Goal: Task Accomplishment & Management: Use online tool/utility

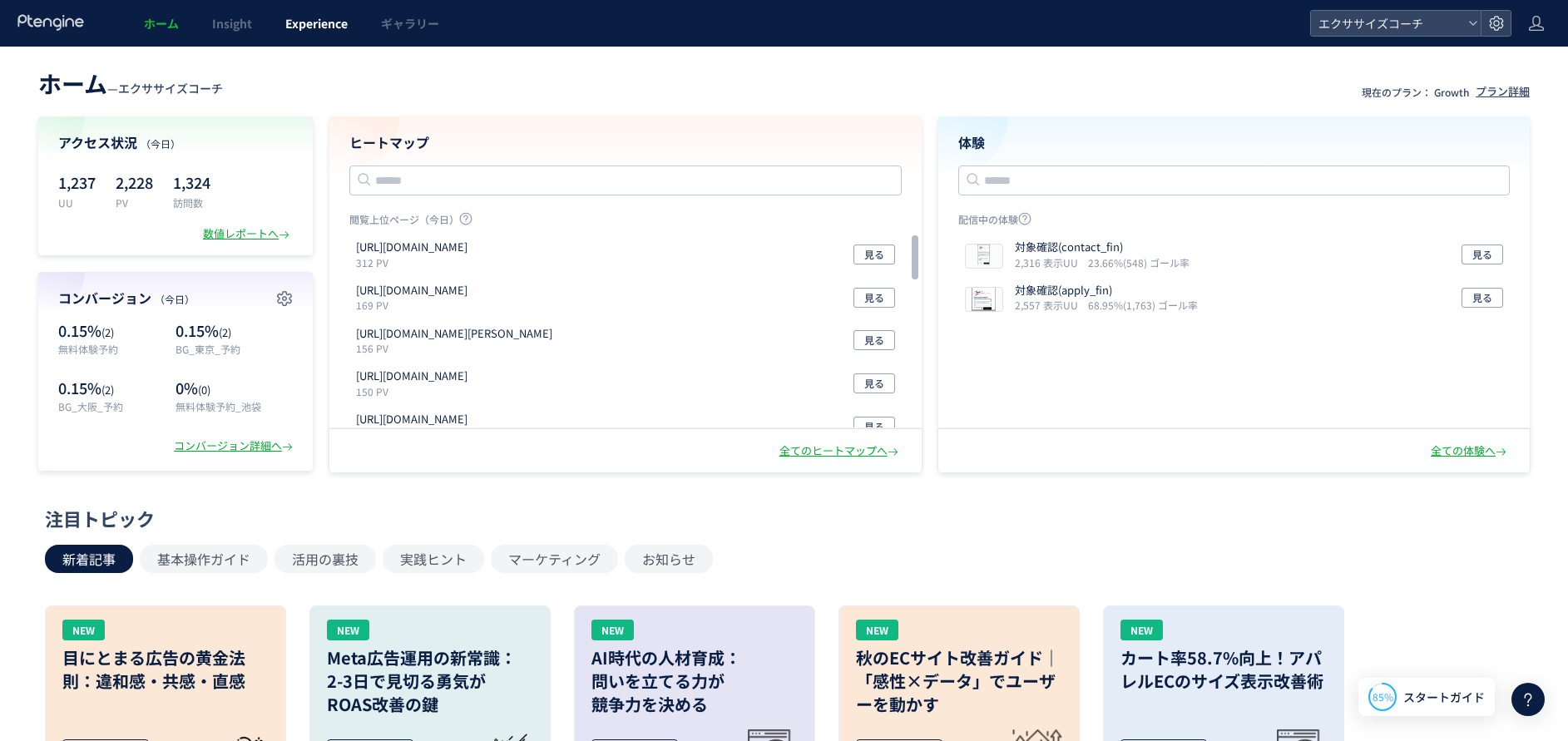
click at [336, 29] on span "Experience" at bounding box center [316, 24] width 62 height 17
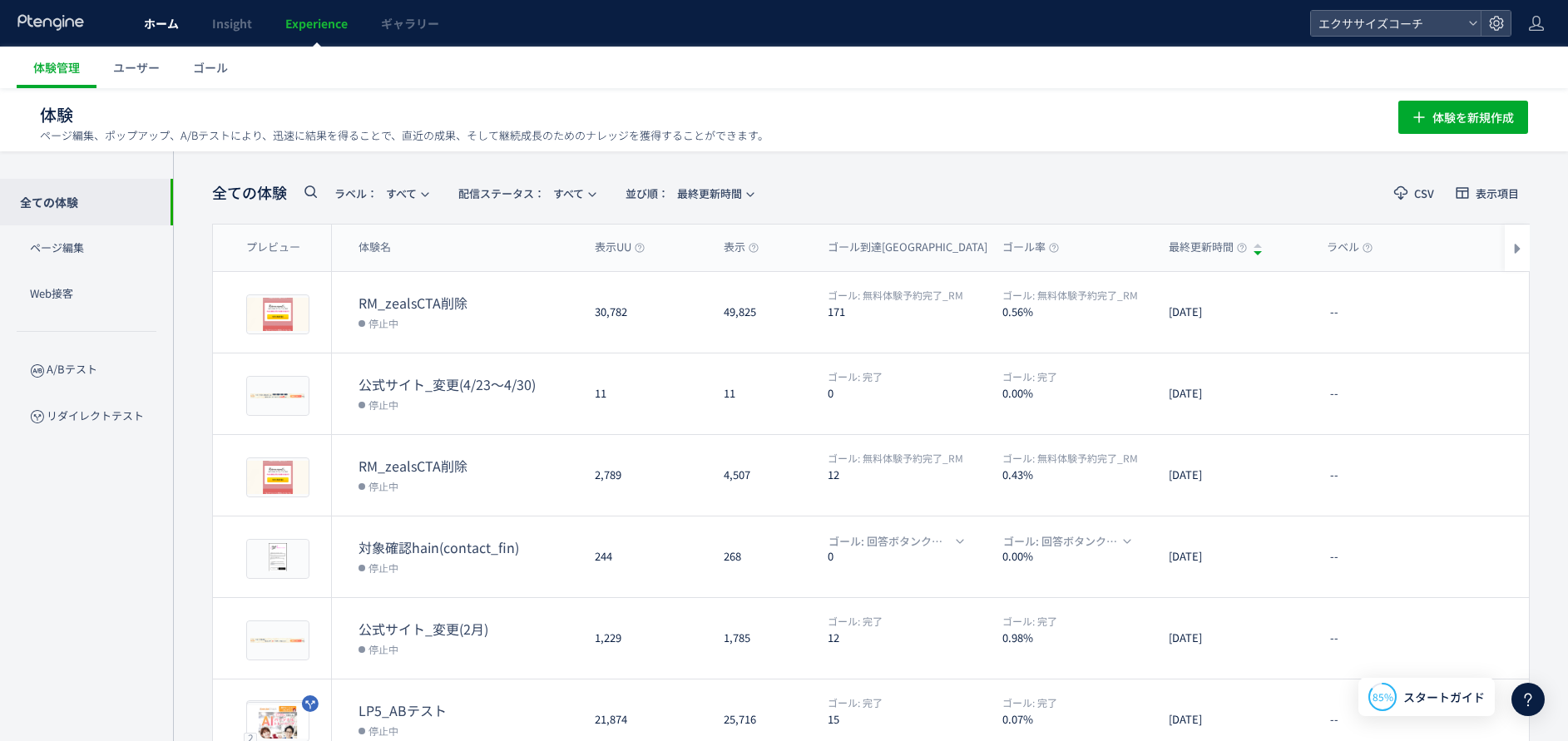
click at [160, 32] on link "ホーム" at bounding box center [161, 23] width 68 height 47
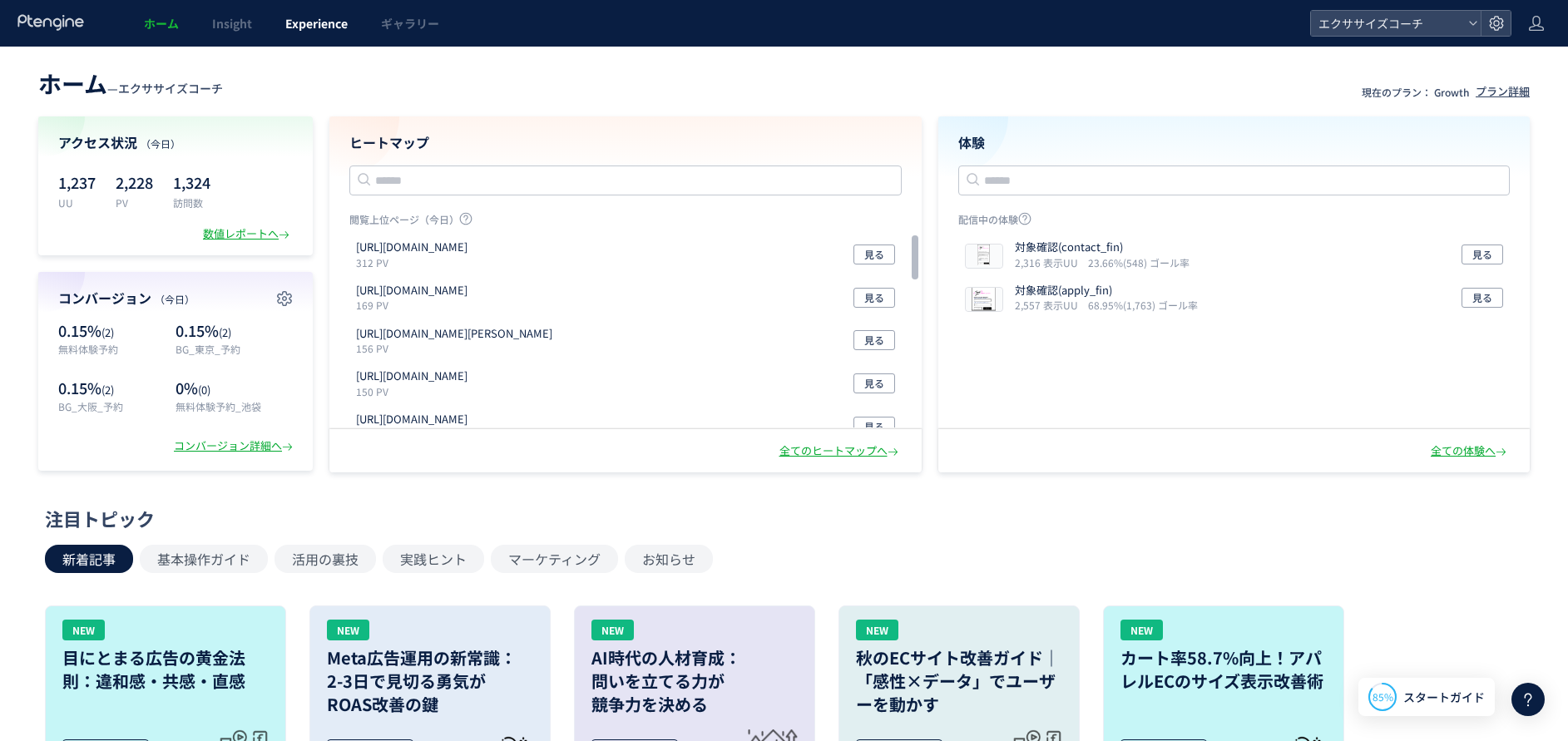
click at [307, 23] on span "Experience" at bounding box center [316, 24] width 62 height 17
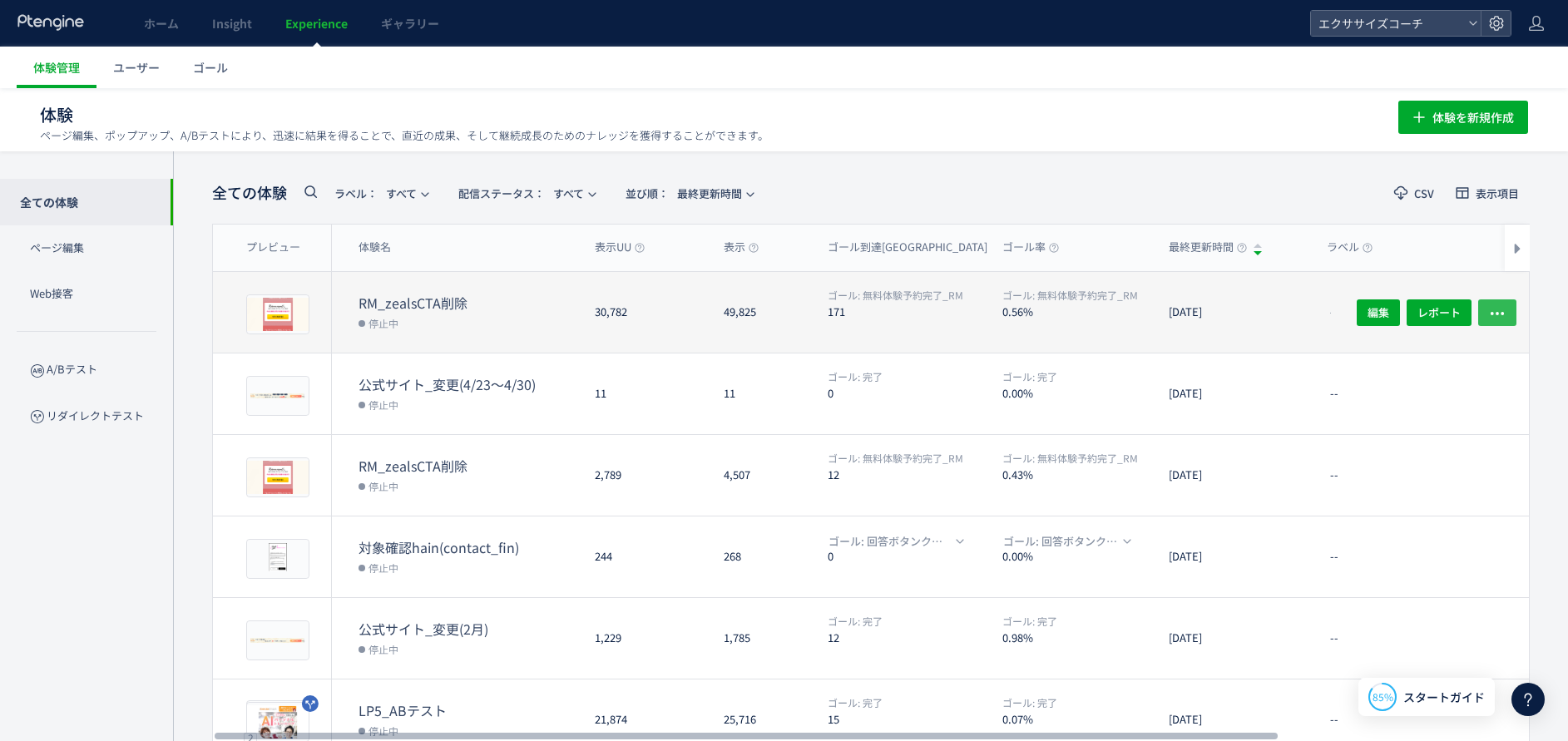
click at [1485, 312] on button "button" at bounding box center [1497, 312] width 38 height 26
click at [430, 313] on dd "停止中" at bounding box center [470, 322] width 223 height 21
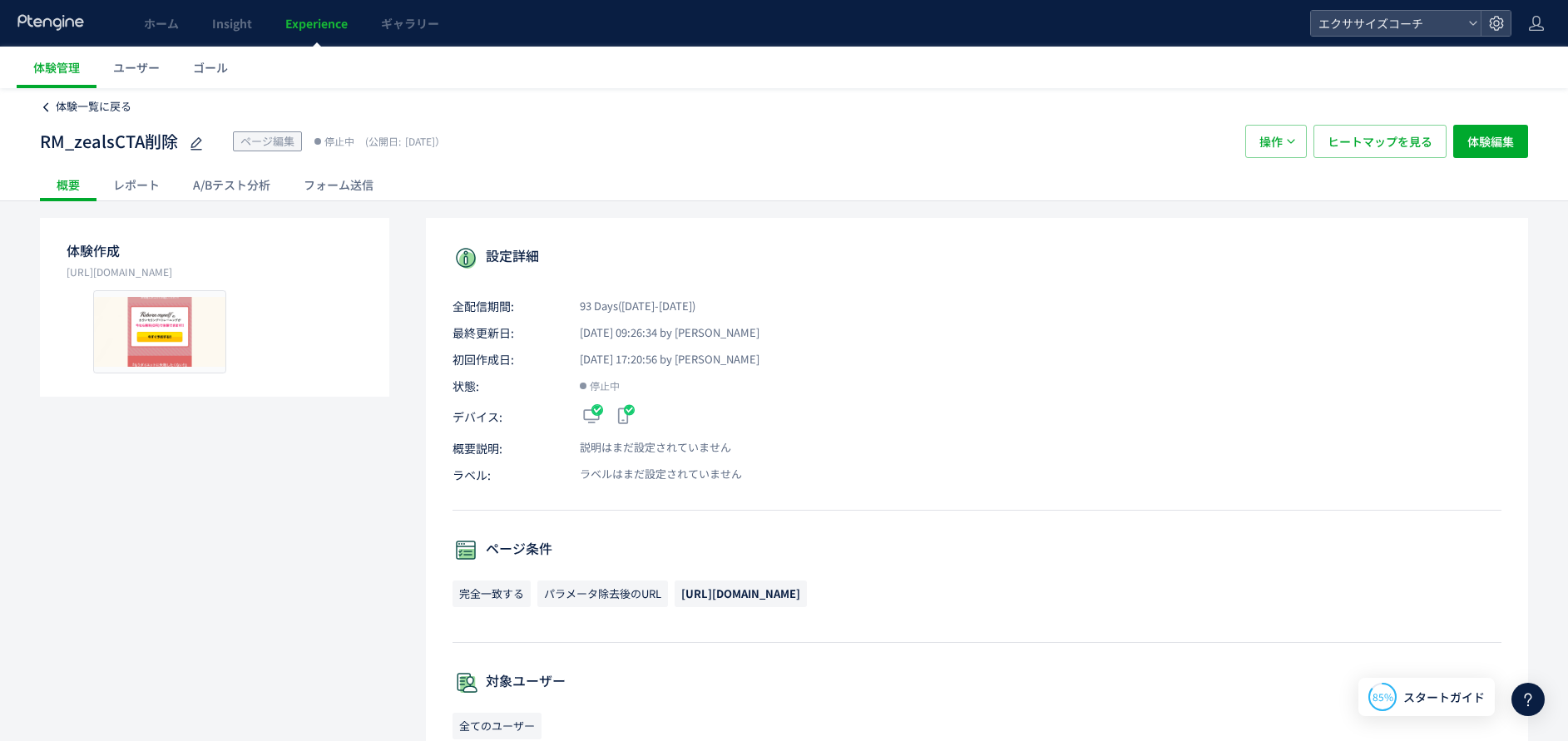
click at [87, 100] on span "体験一覧に戻る" at bounding box center [93, 106] width 76 height 16
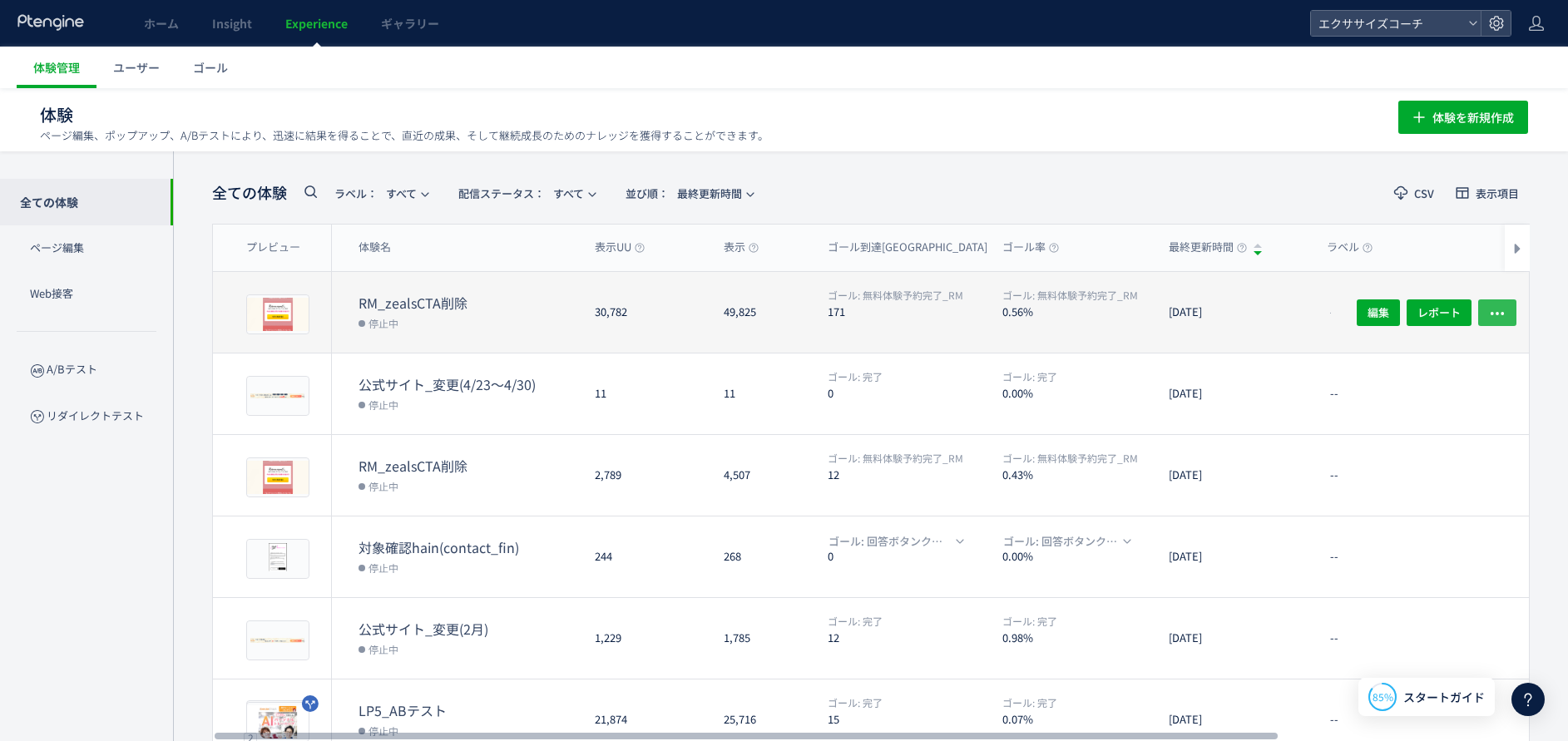
click at [1497, 306] on icon "button" at bounding box center [1498, 313] width 17 height 17
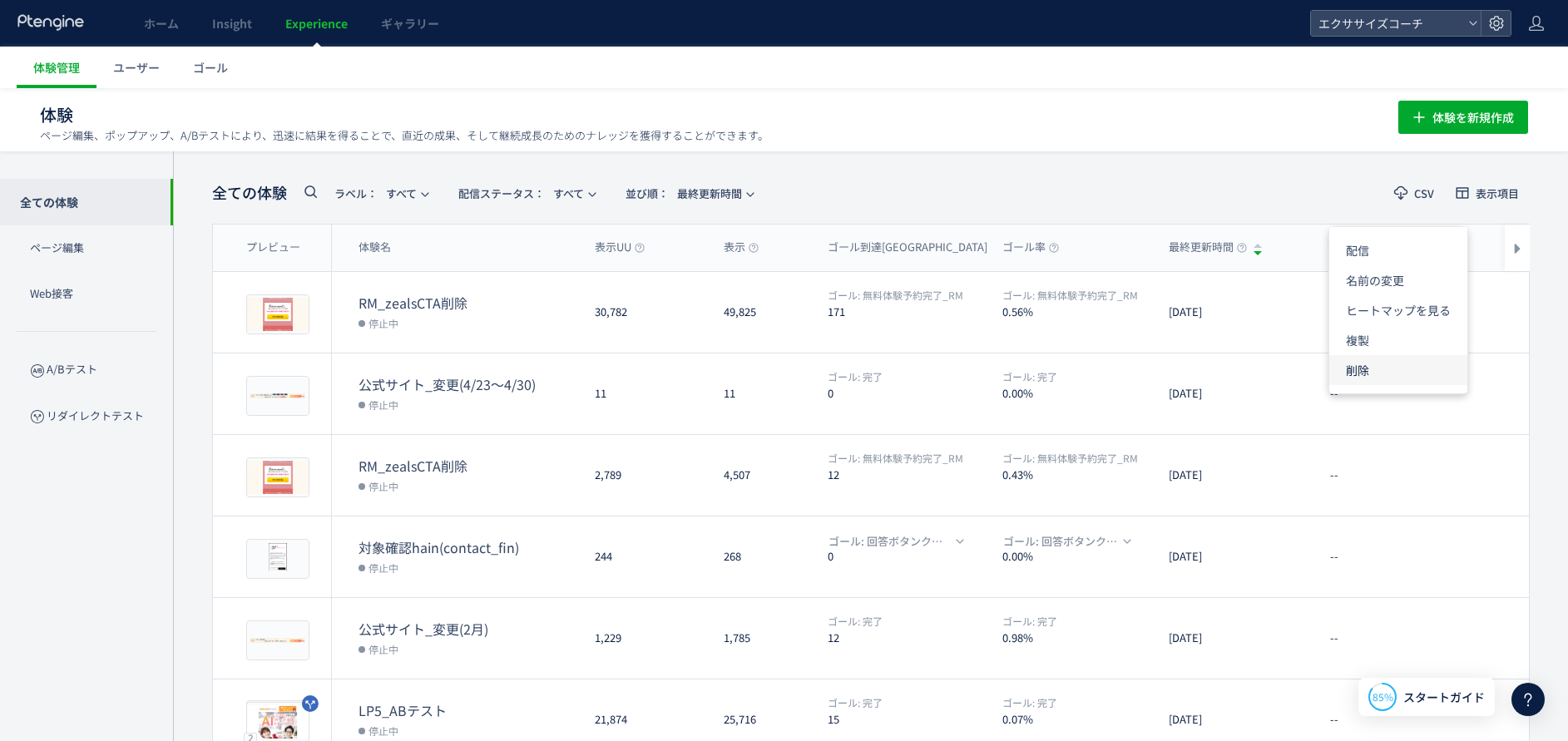
click at [1409, 374] on li "削除" at bounding box center [1399, 370] width 138 height 30
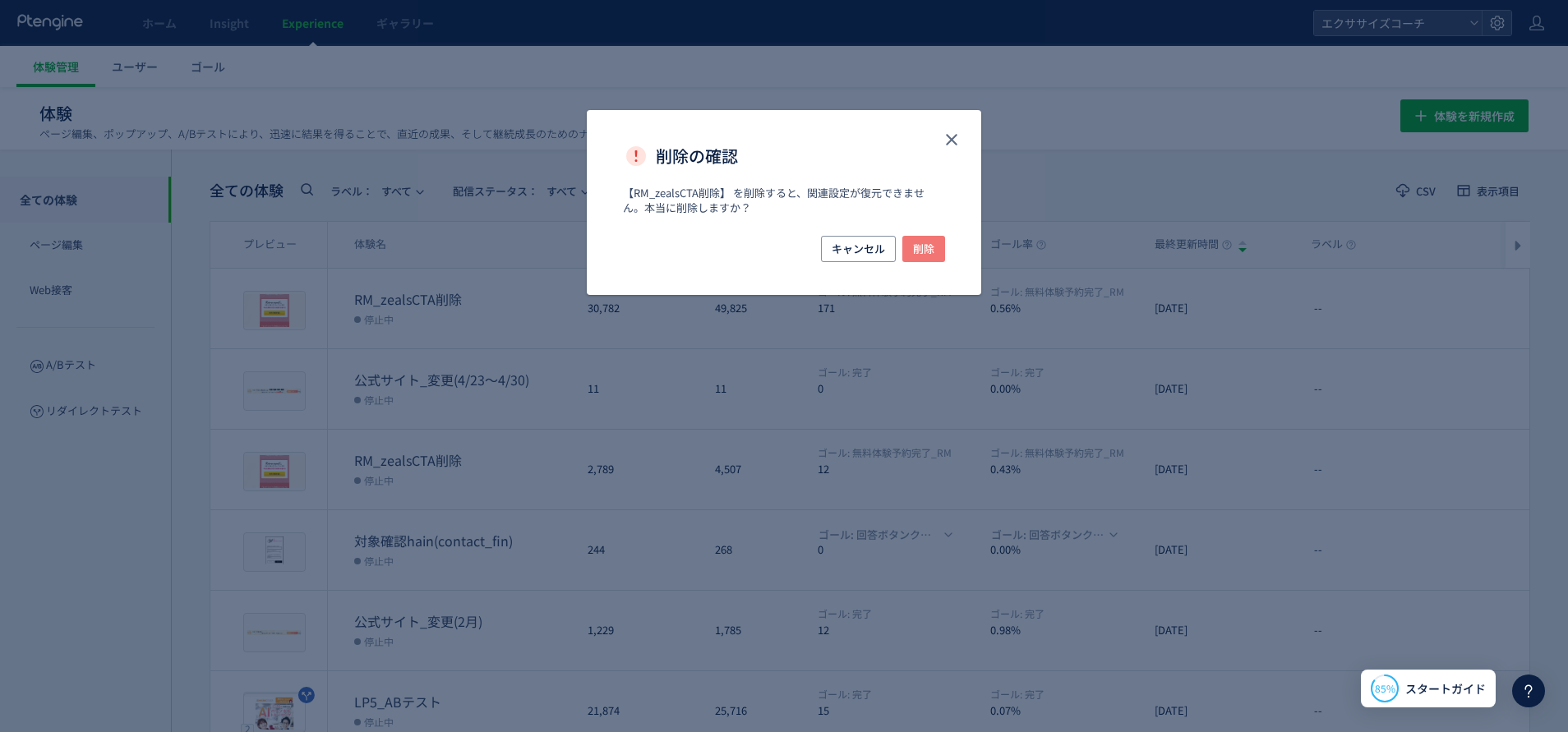
click at [933, 247] on span "削除" at bounding box center [923, 248] width 21 height 26
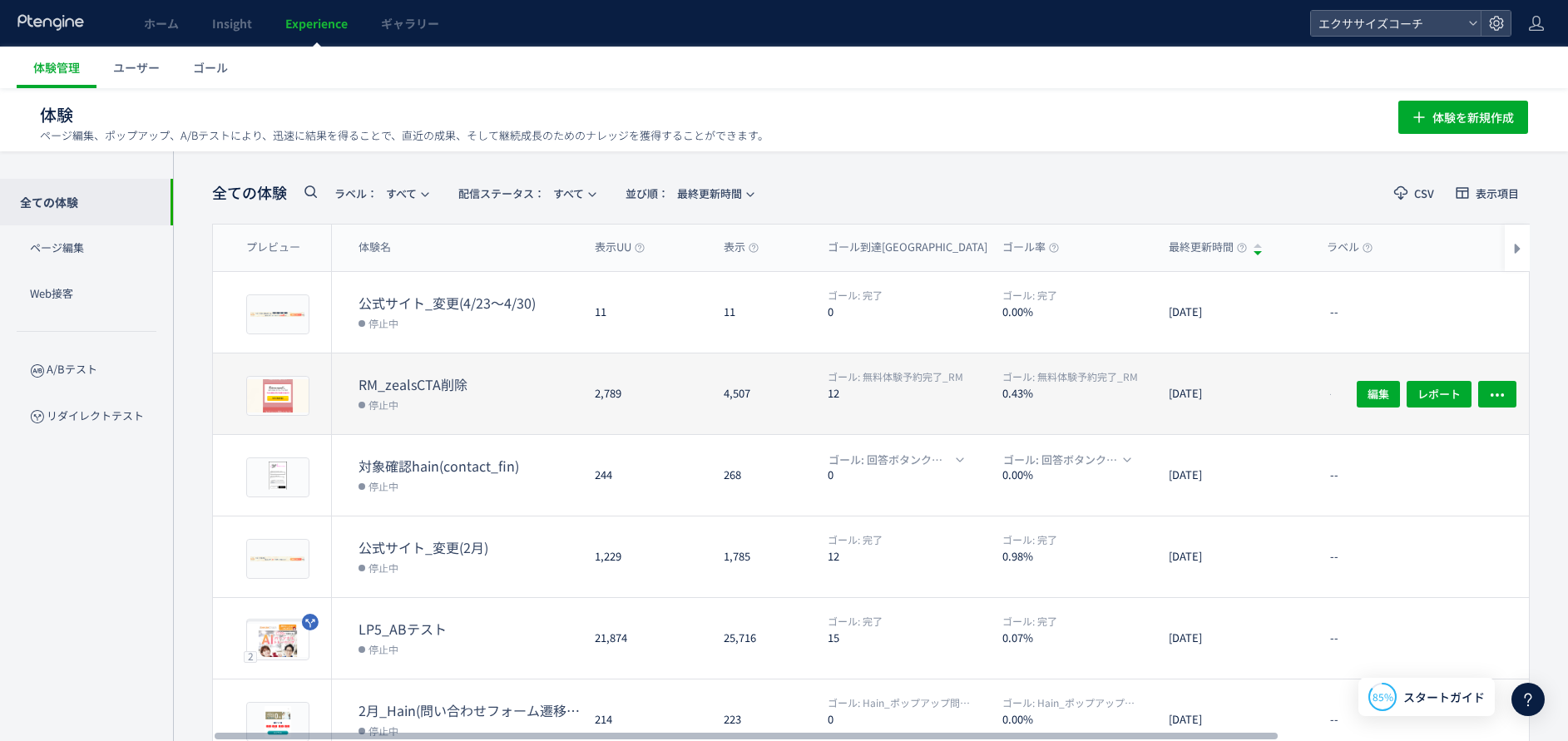
click at [1519, 389] on div "編集 レポート" at bounding box center [1430, 393] width 198 height 81
click at [1487, 393] on button "button" at bounding box center [1497, 393] width 38 height 26
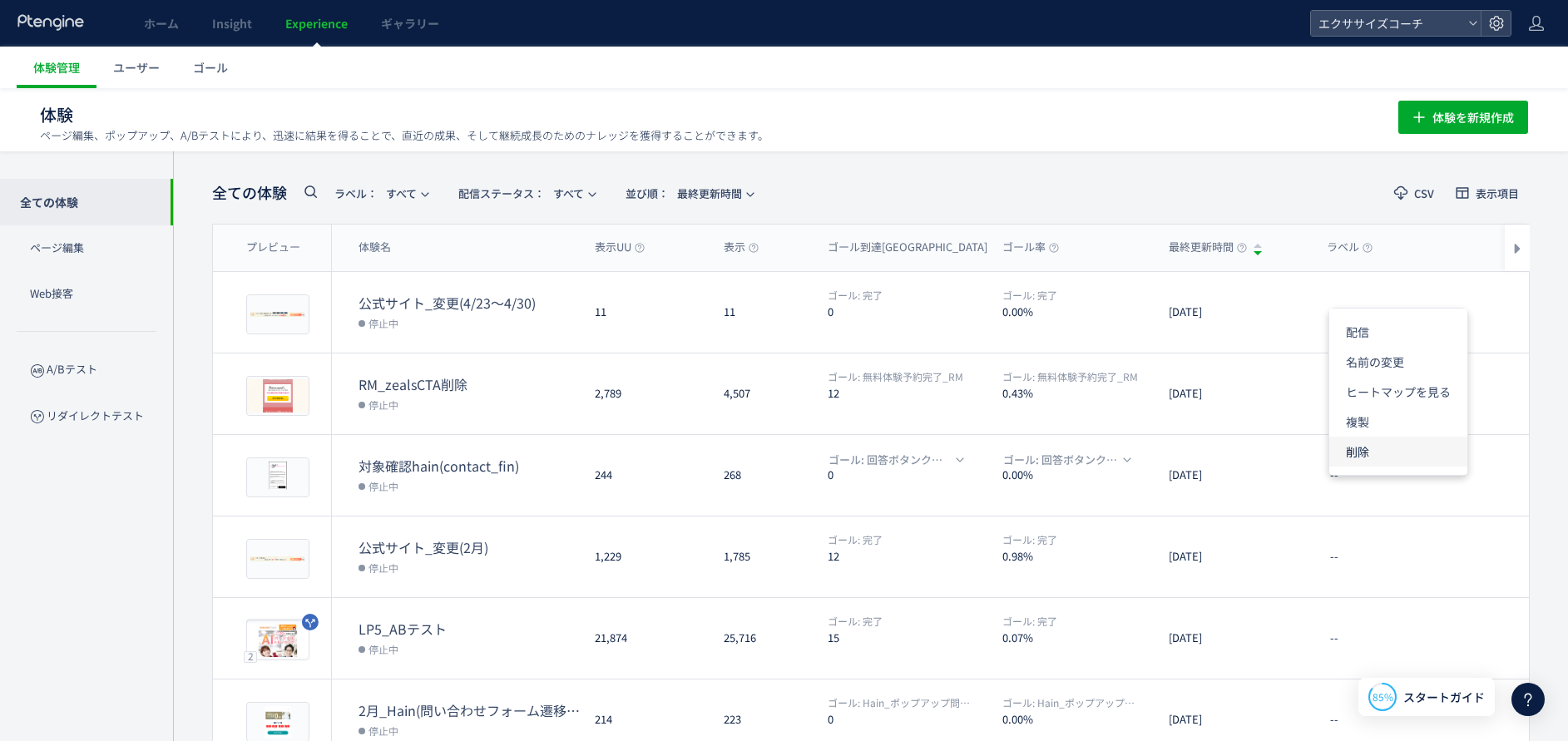
click at [0, 0] on li "削除" at bounding box center [0, 0] width 0 height 0
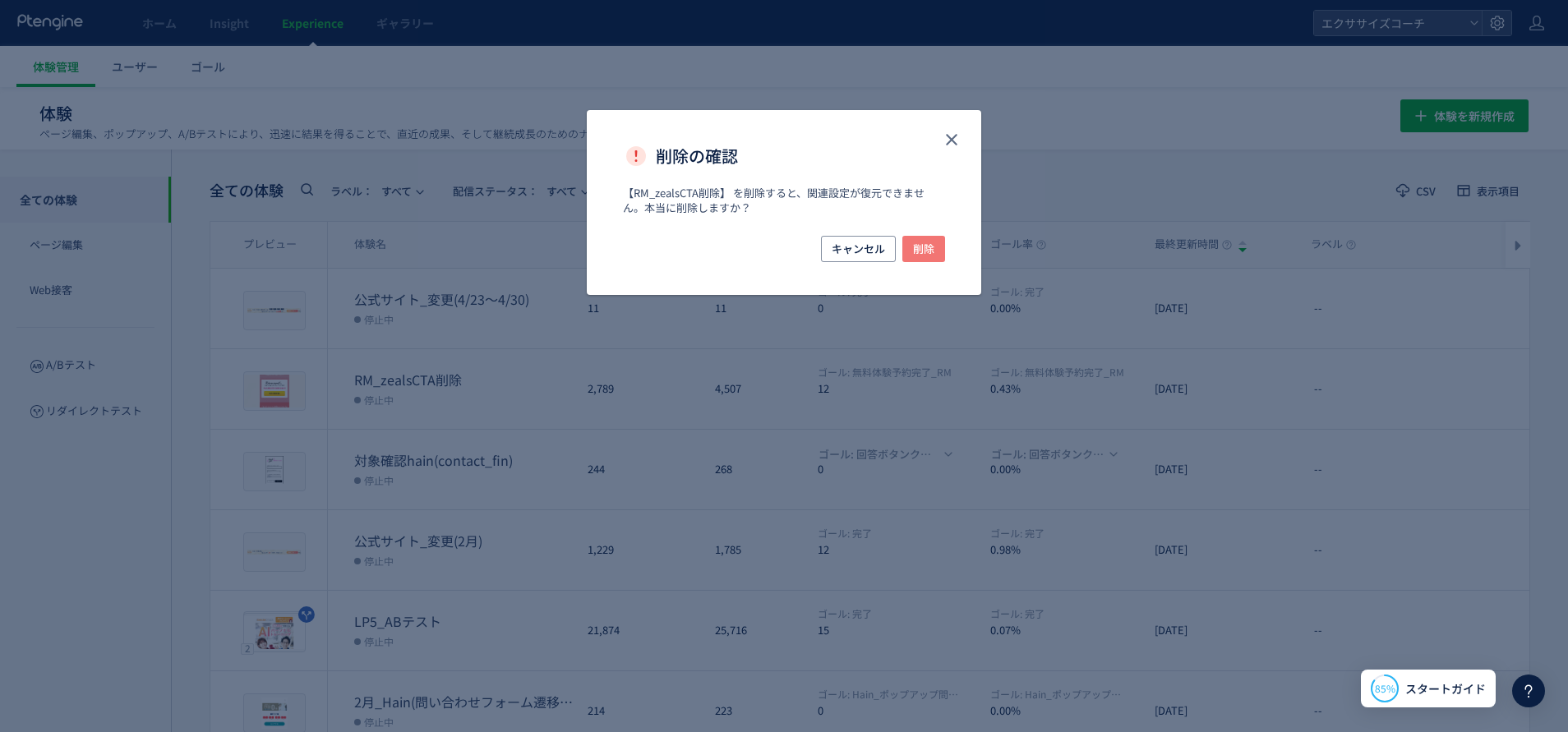
click at [941, 244] on button "削除" at bounding box center [924, 248] width 43 height 26
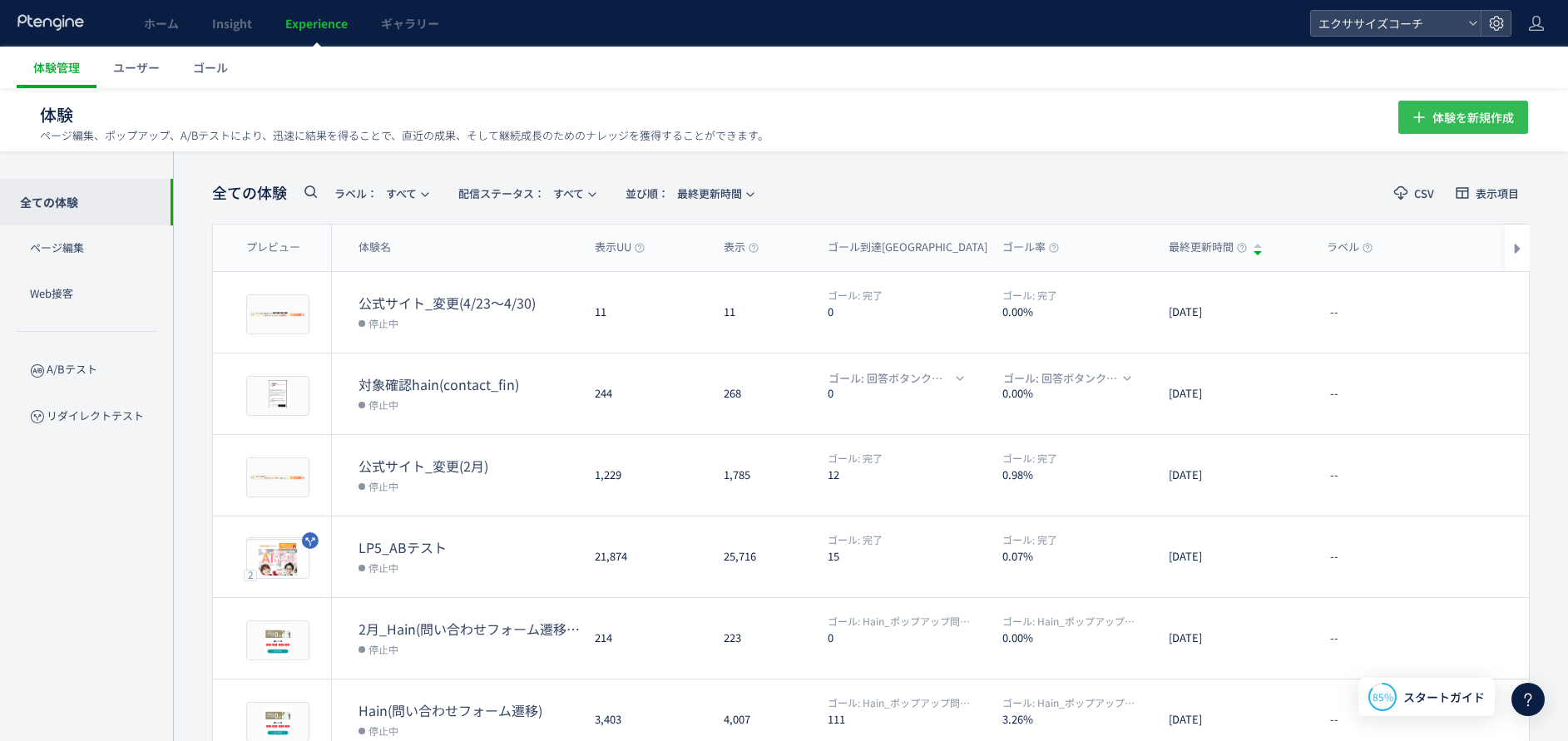
click at [1506, 112] on span "体験を新規作成" at bounding box center [1473, 117] width 82 height 33
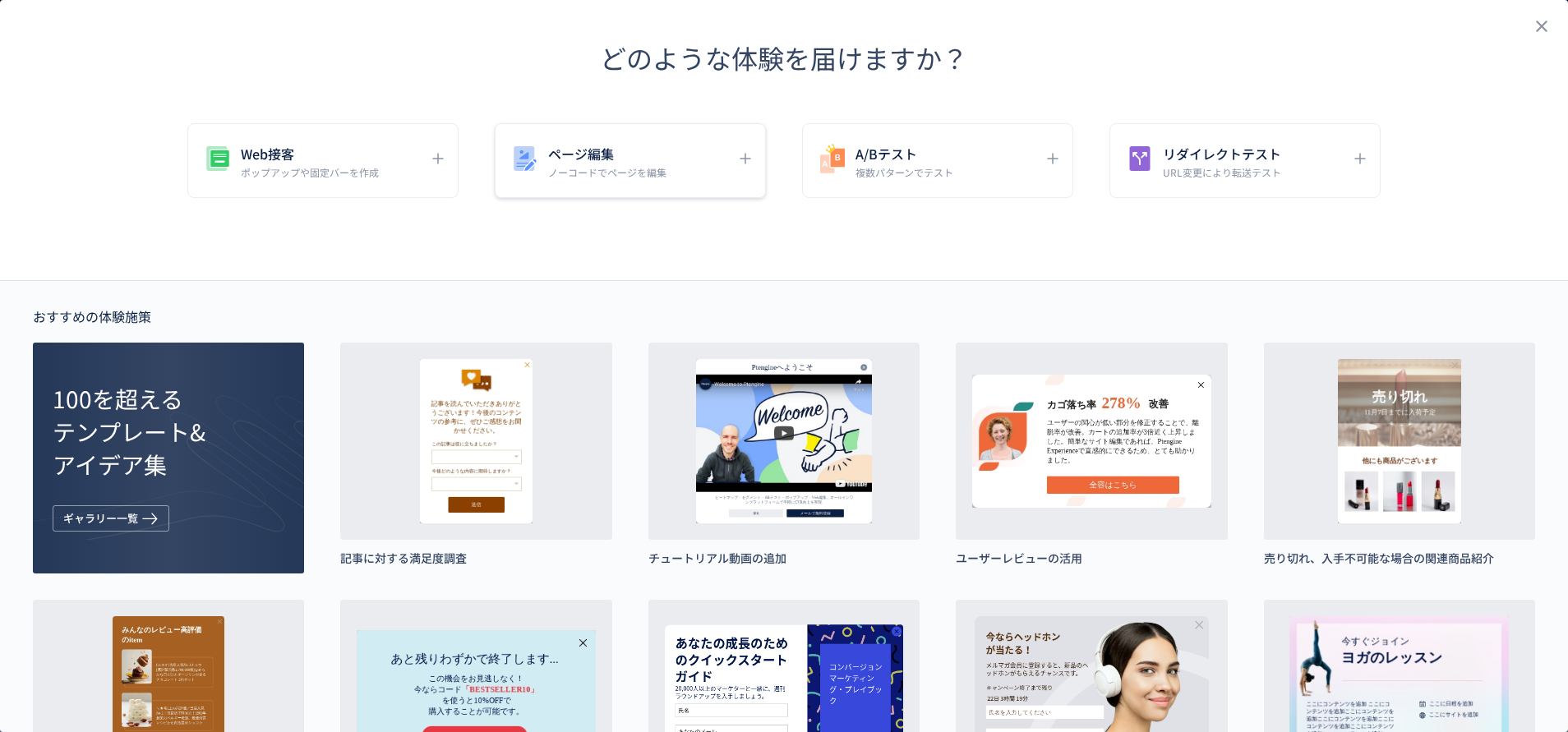
click at [594, 160] on h5 "ページ編集" at bounding box center [607, 153] width 119 height 23
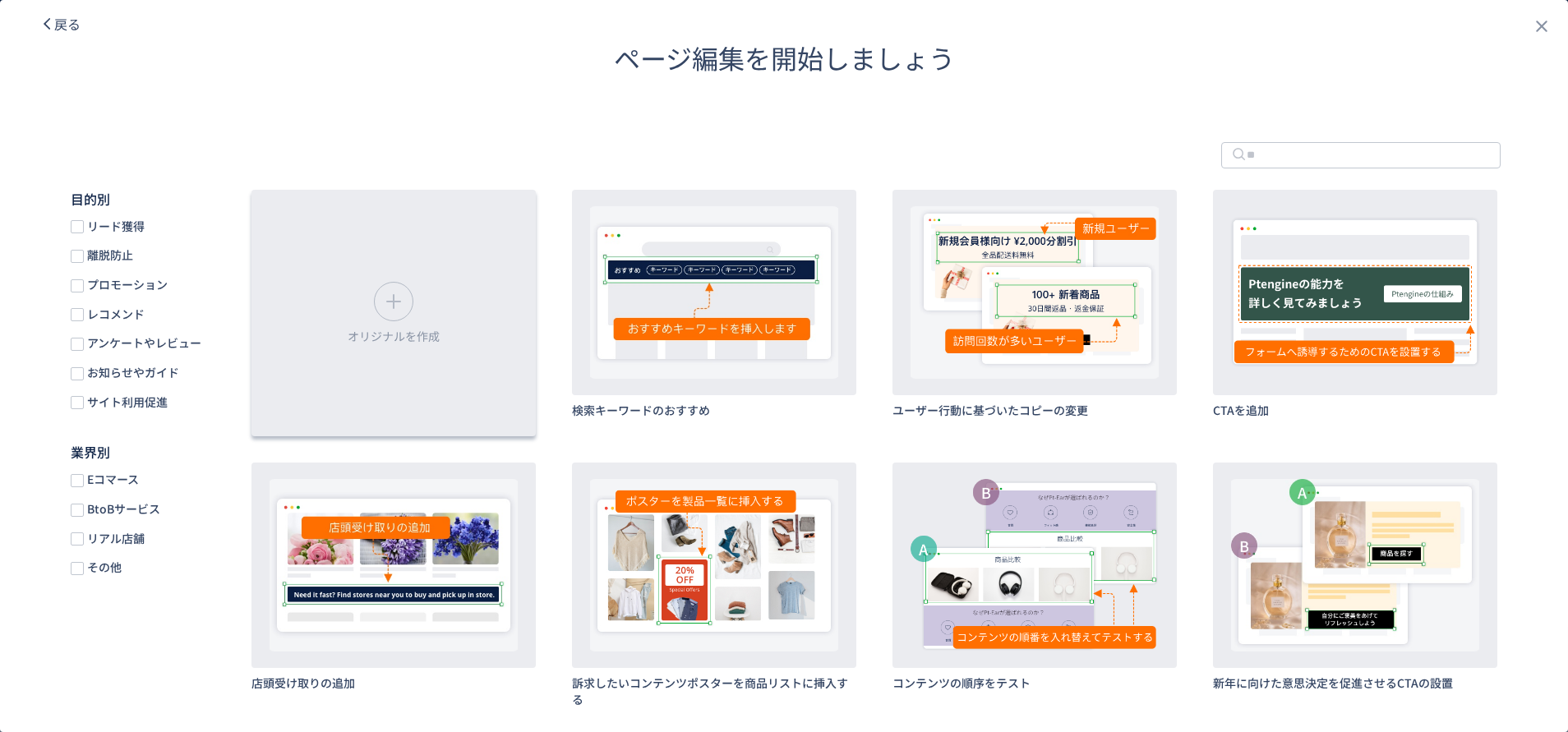
click at [423, 296] on div "オリジナルを作成" at bounding box center [394, 313] width 284 height 247
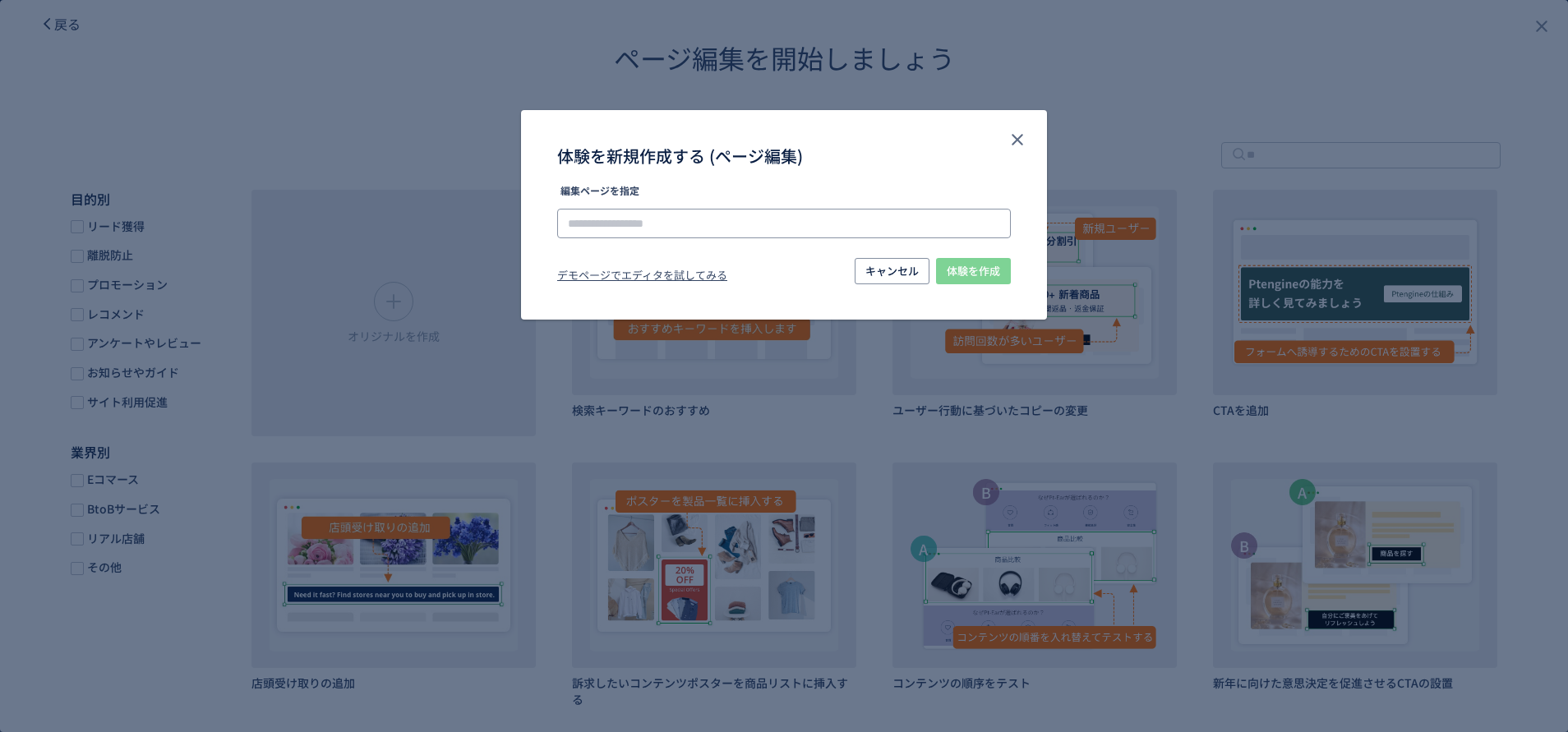
click at [683, 224] on input "体験を新規作成する (ページ編集)" at bounding box center [783, 223] width 453 height 29
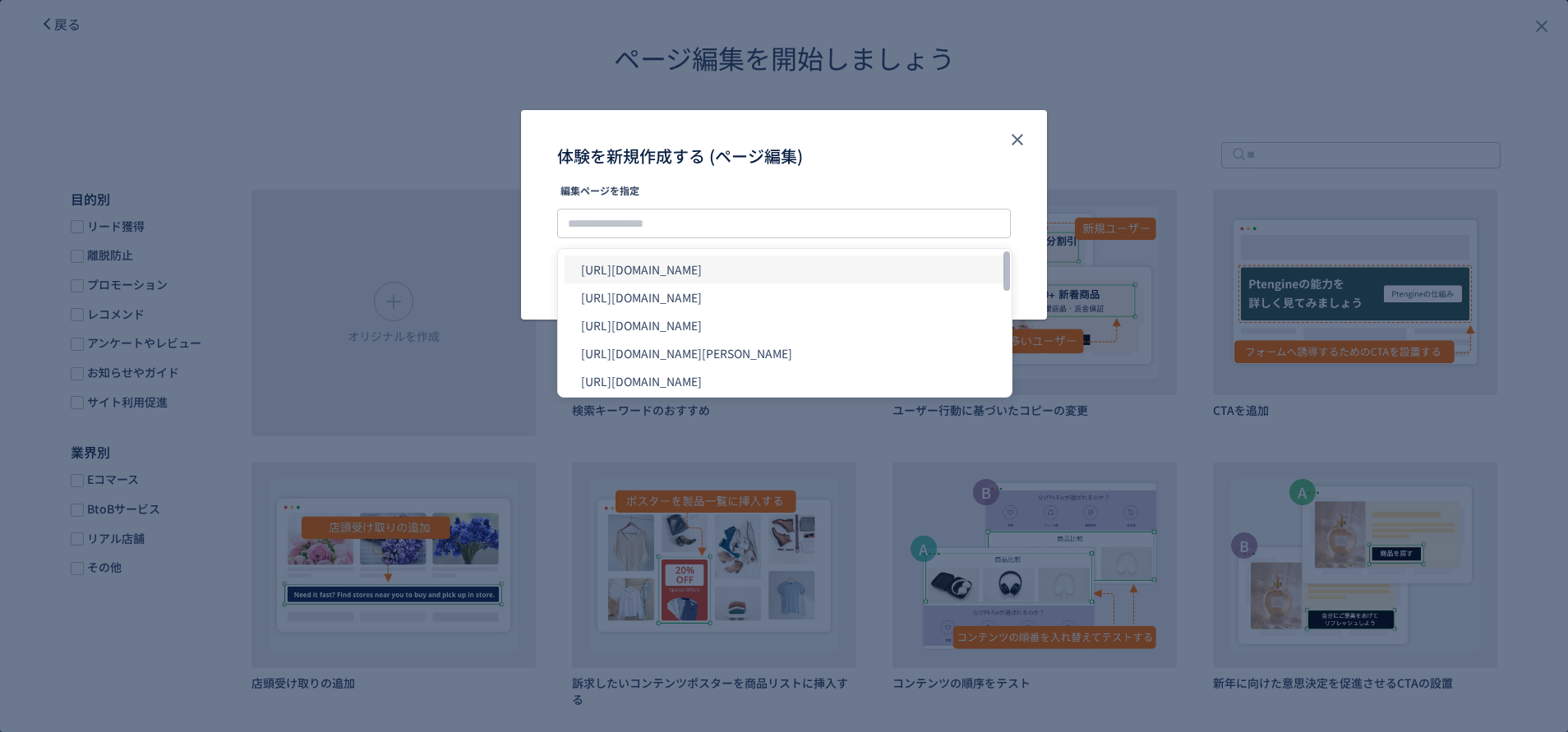
click at [707, 281] on li "[URL][DOMAIN_NAME]" at bounding box center [785, 269] width 441 height 28
type input "**********"
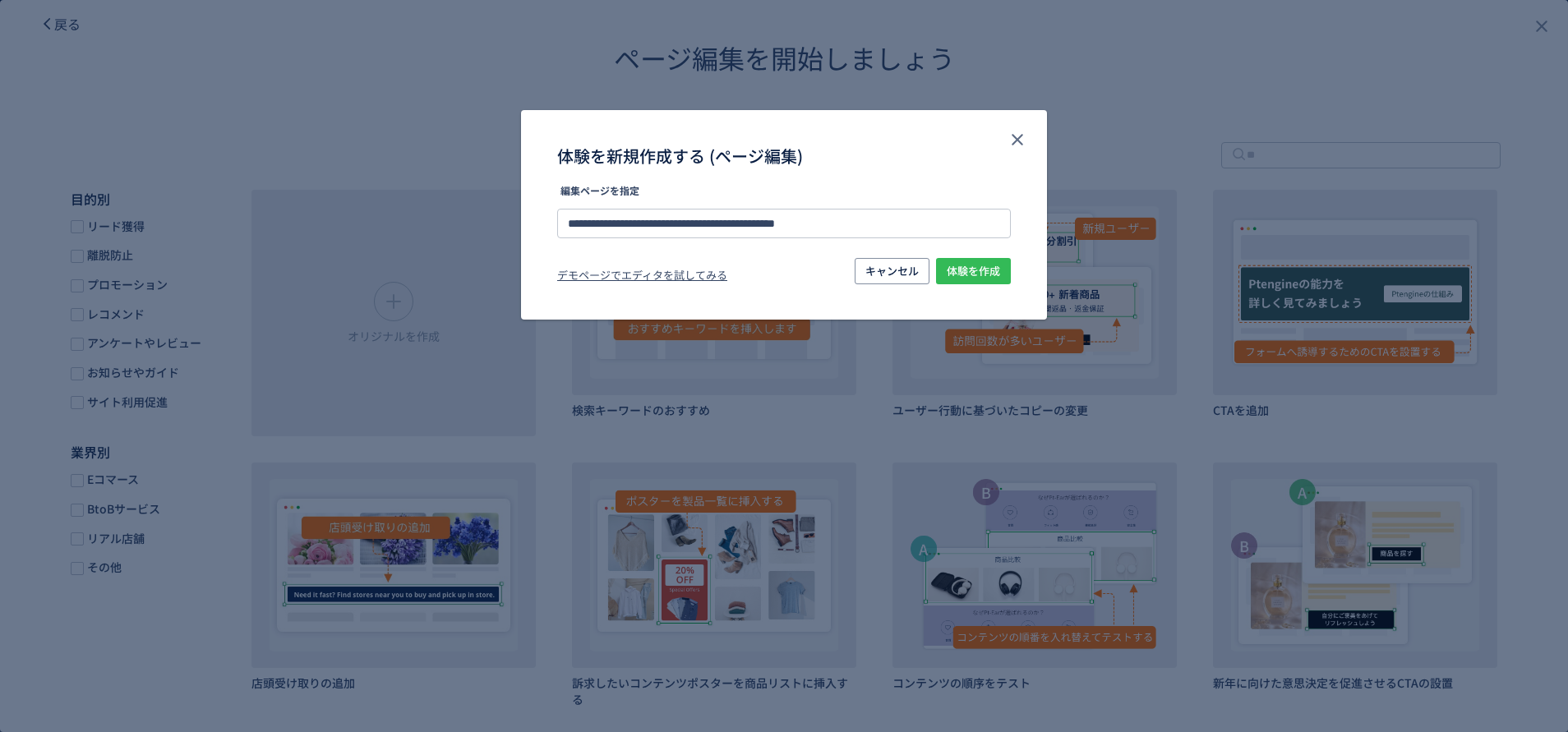
click at [971, 268] on span "体験を作成" at bounding box center [972, 271] width 53 height 26
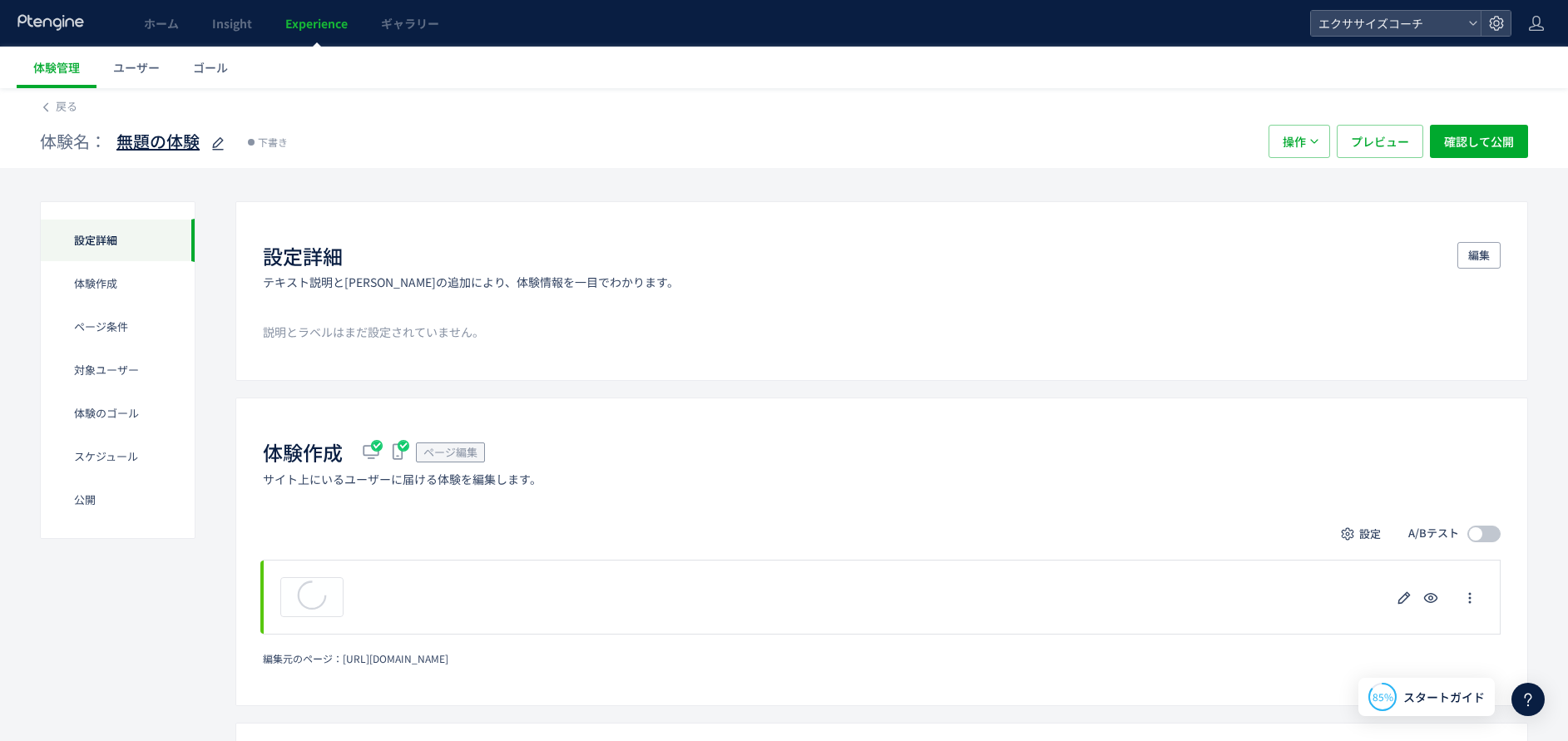
click at [208, 146] on icon at bounding box center [217, 143] width 20 height 20
type input "**********"
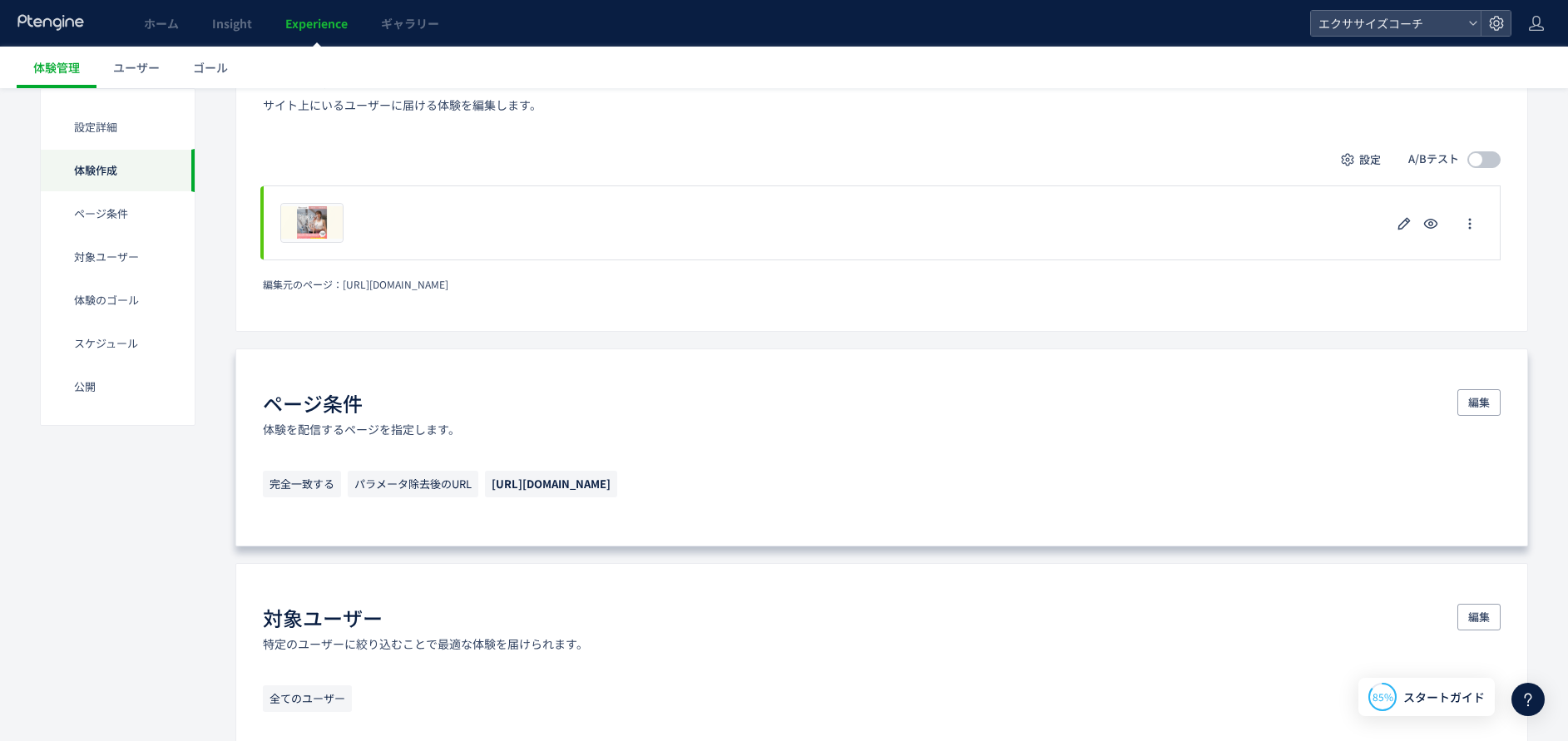
scroll to position [250, 0]
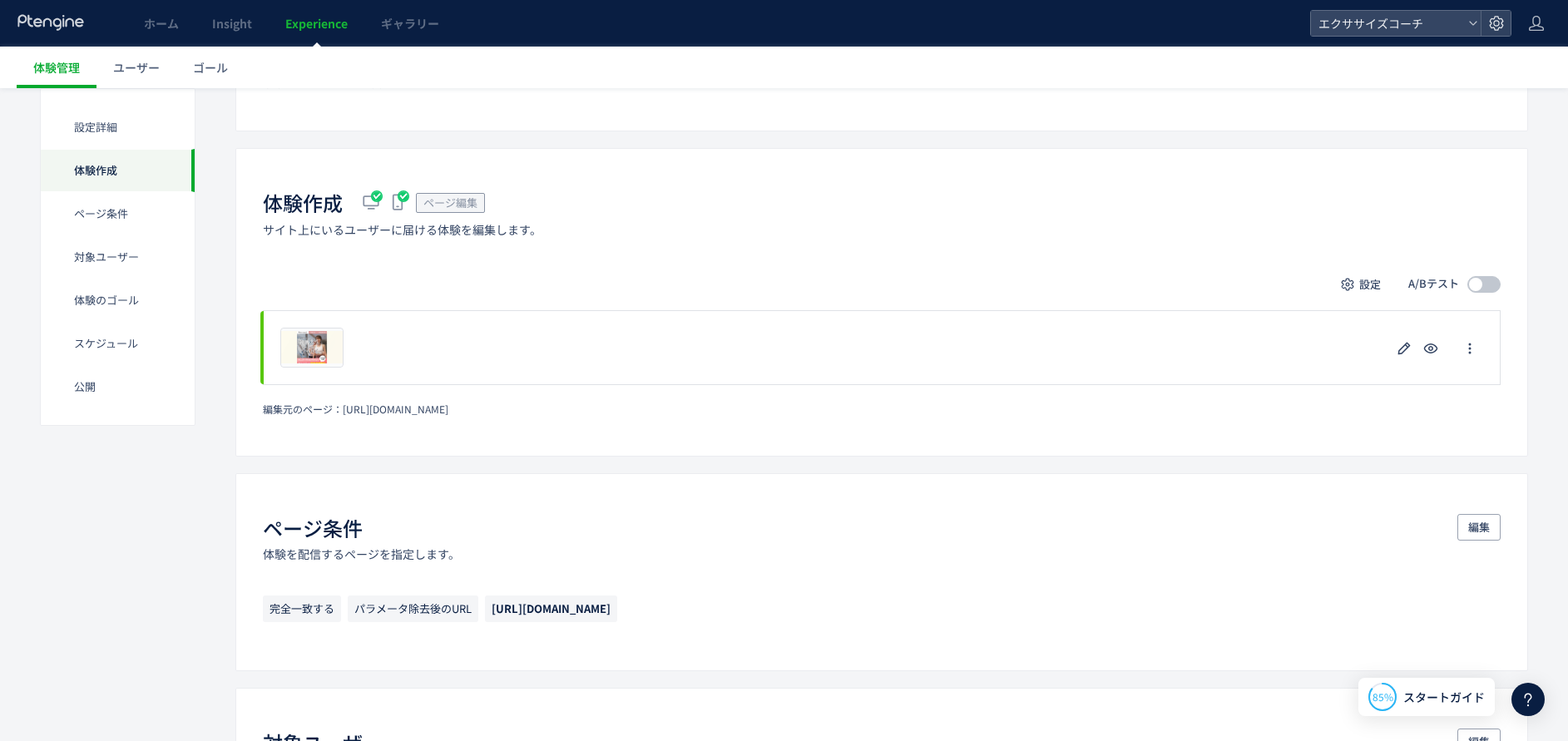
click at [1496, 279] on span at bounding box center [1484, 284] width 33 height 17
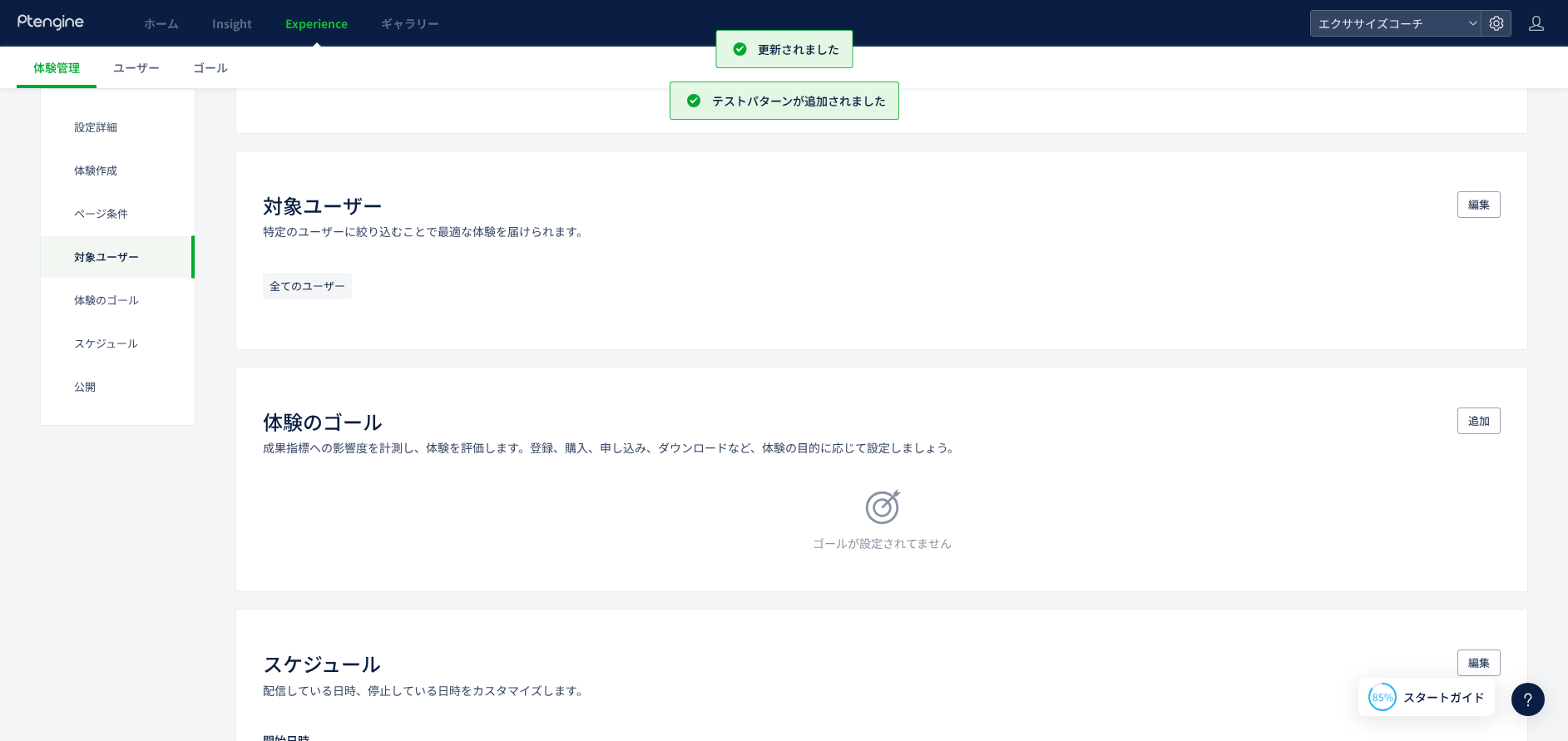
scroll to position [1123, 0]
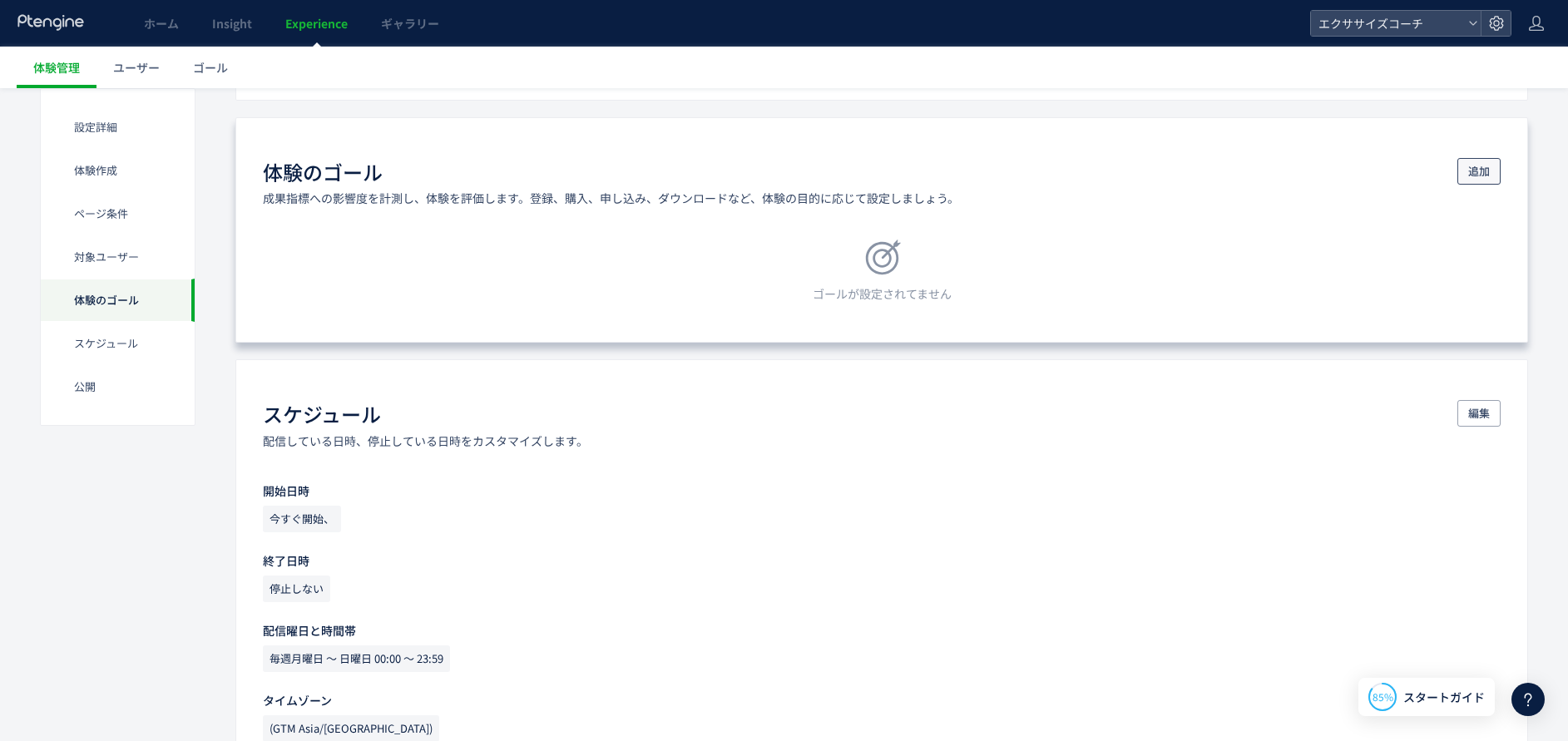
click at [1490, 180] on span "追加" at bounding box center [1479, 171] width 21 height 26
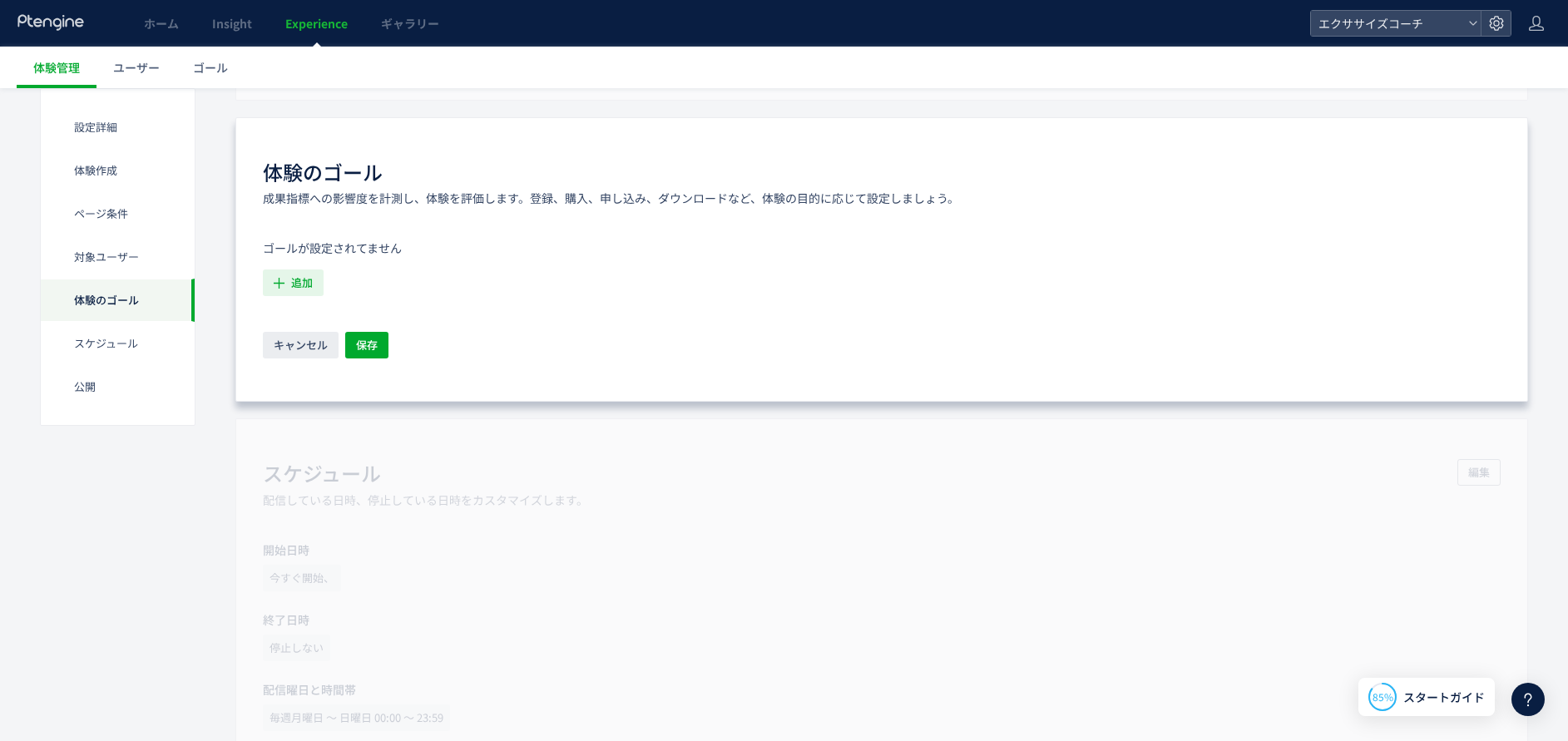
click at [314, 273] on button "追加" at bounding box center [293, 283] width 60 height 26
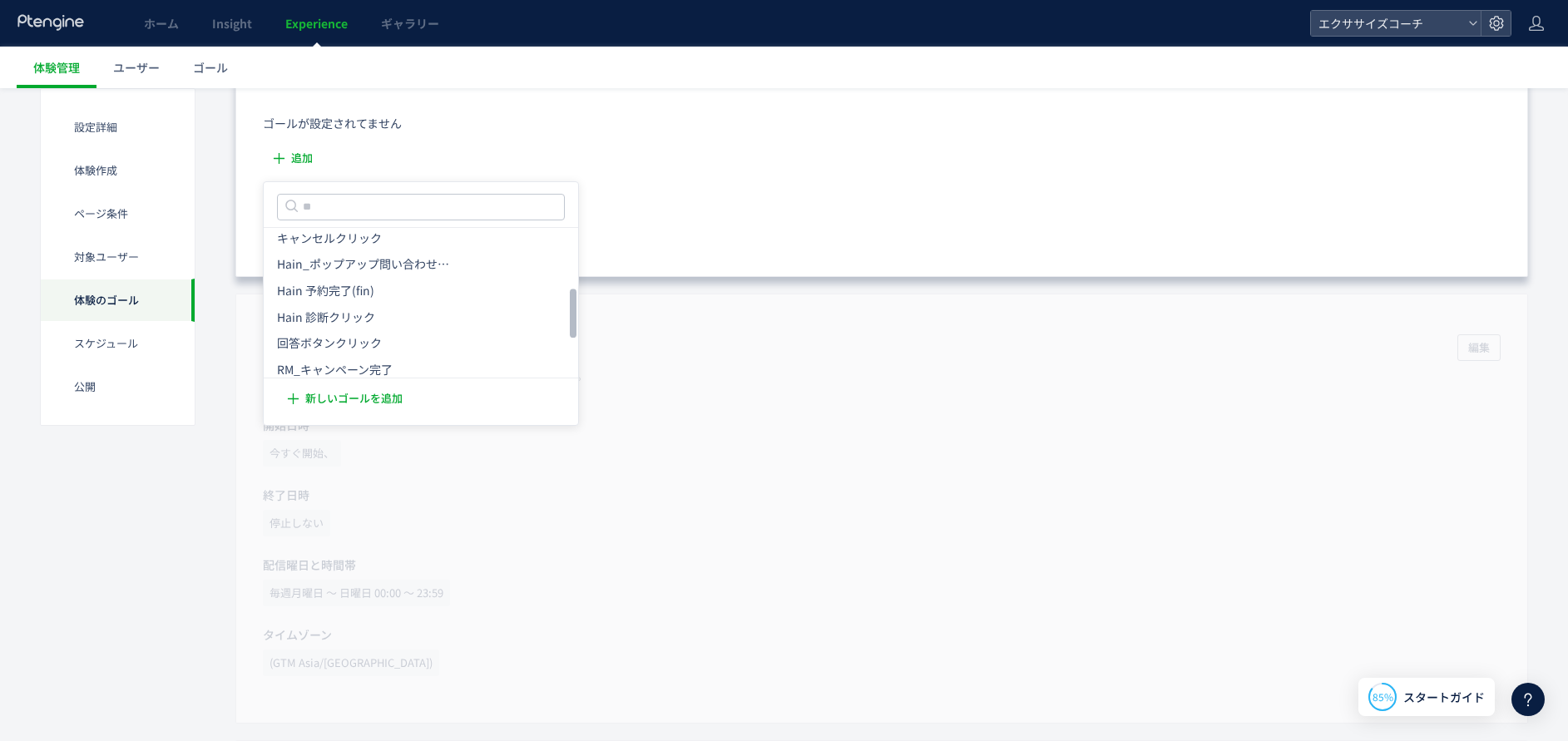
scroll to position [186, 0]
click at [353, 247] on icon "無料体験予約完了_RM" at bounding box center [335, 246] width 117 height 17
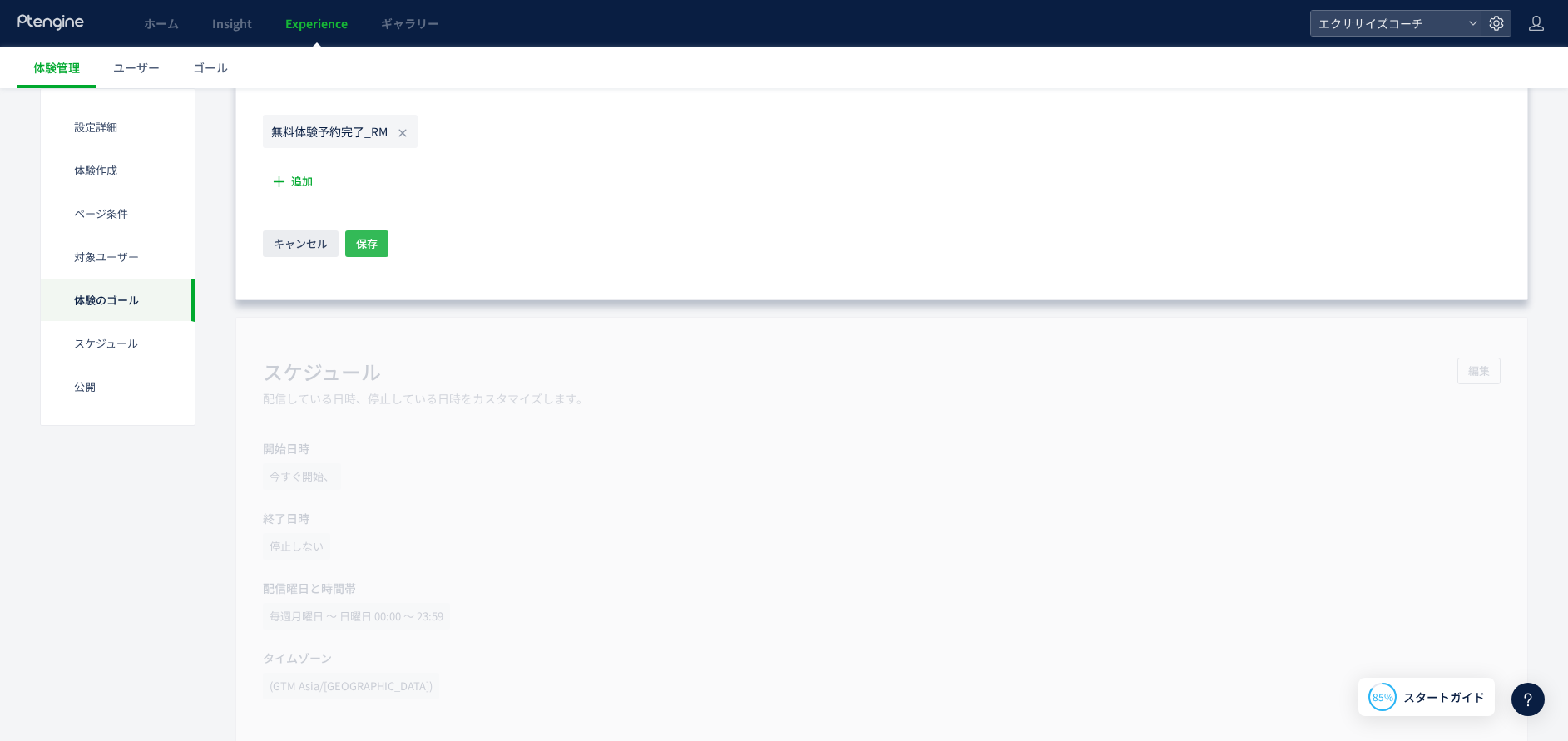
click at [365, 248] on span "保存" at bounding box center [366, 244] width 21 height 26
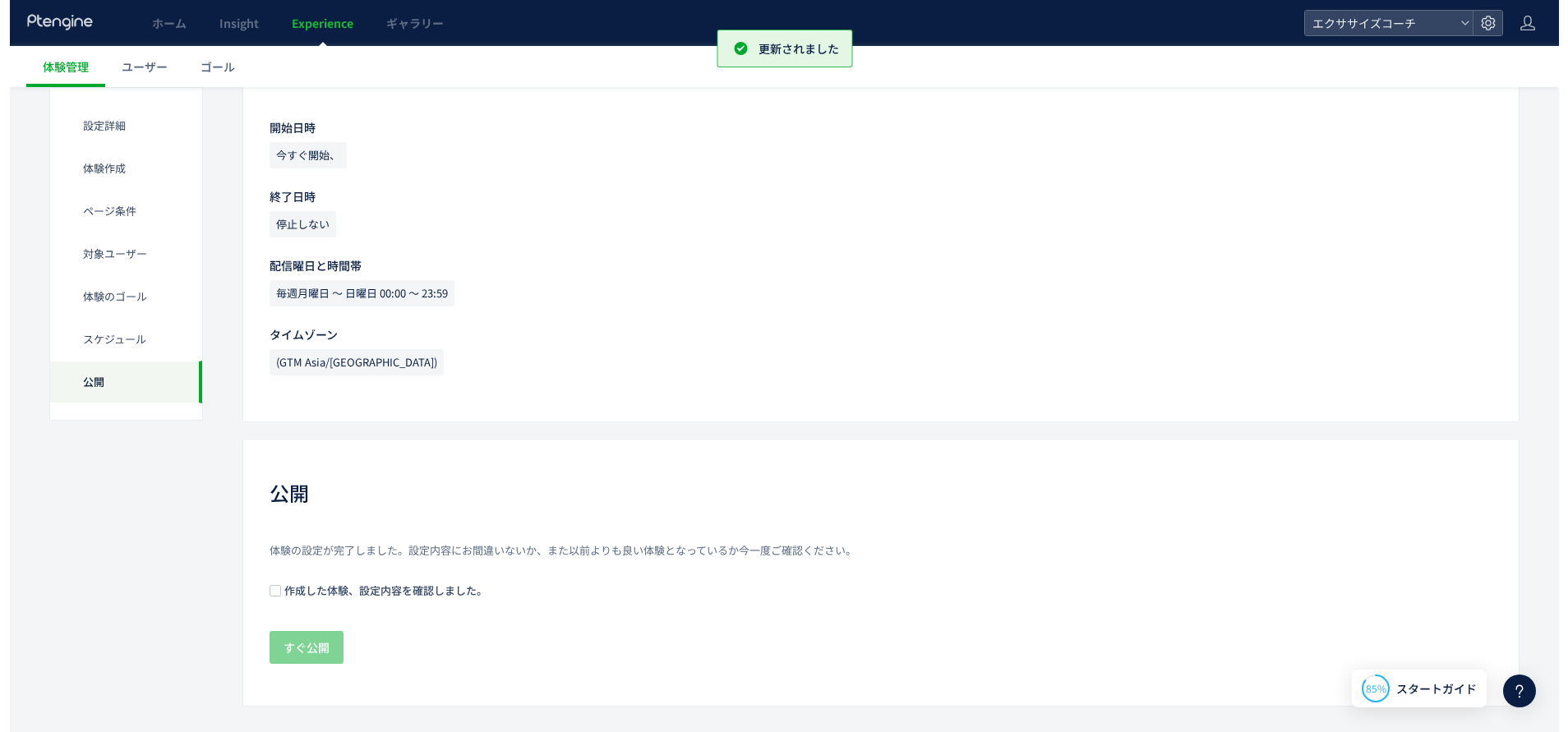
scroll to position [1463, 0]
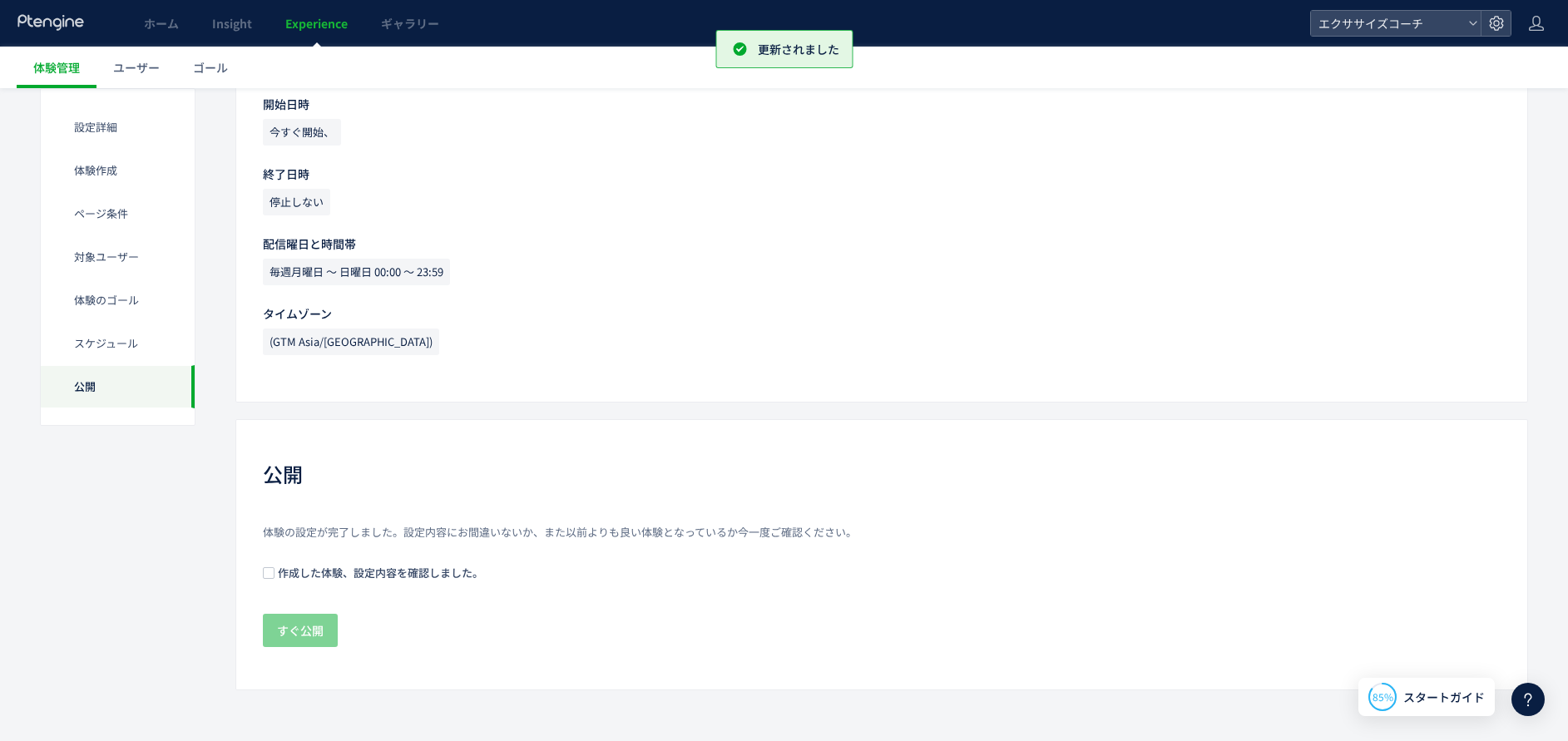
click at [394, 577] on span "作成した体験、設定内容を確認しました。" at bounding box center [378, 572] width 209 height 16
click at [303, 625] on span "すぐ公開" at bounding box center [300, 630] width 47 height 33
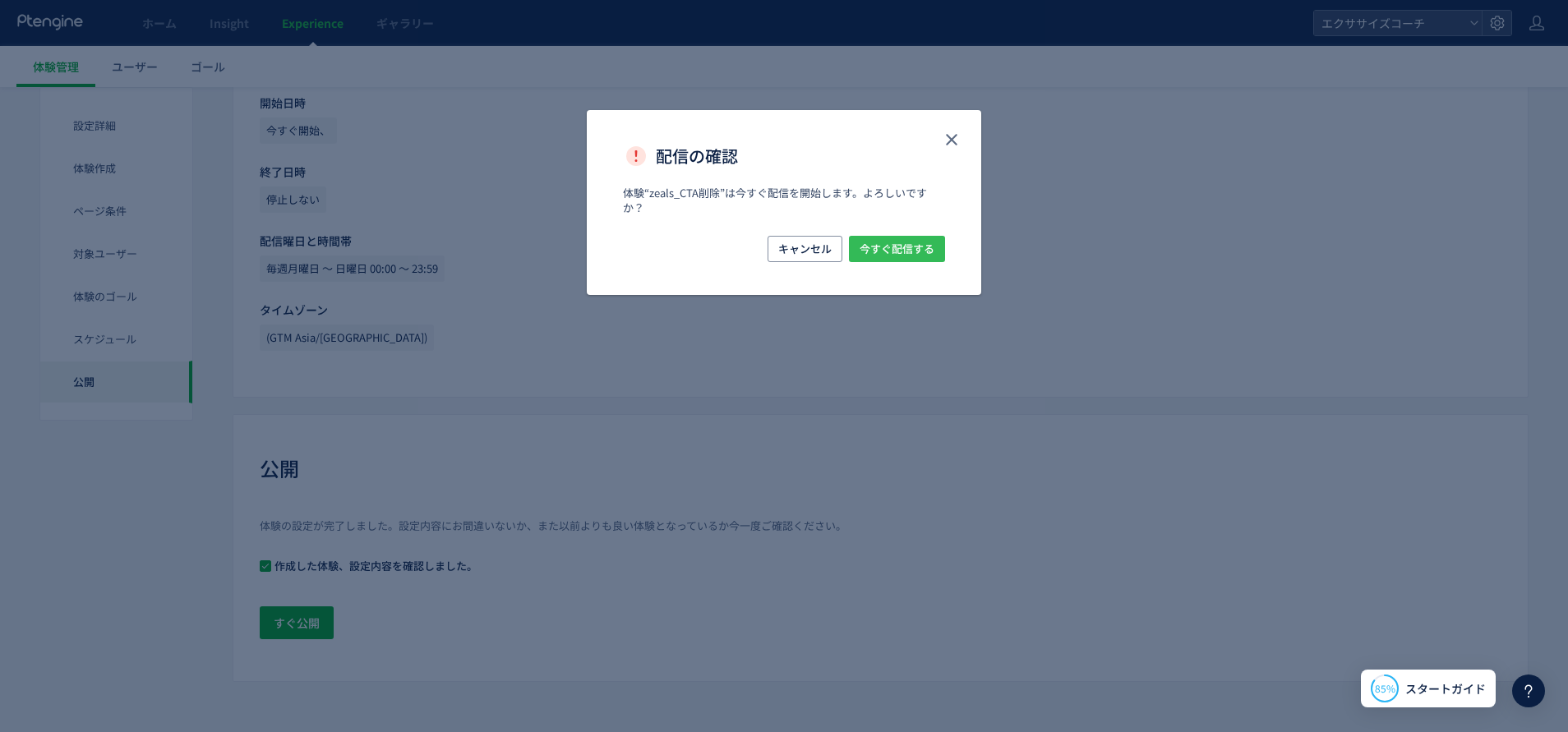
click at [895, 241] on span "今すぐ配信する" at bounding box center [897, 248] width 75 height 26
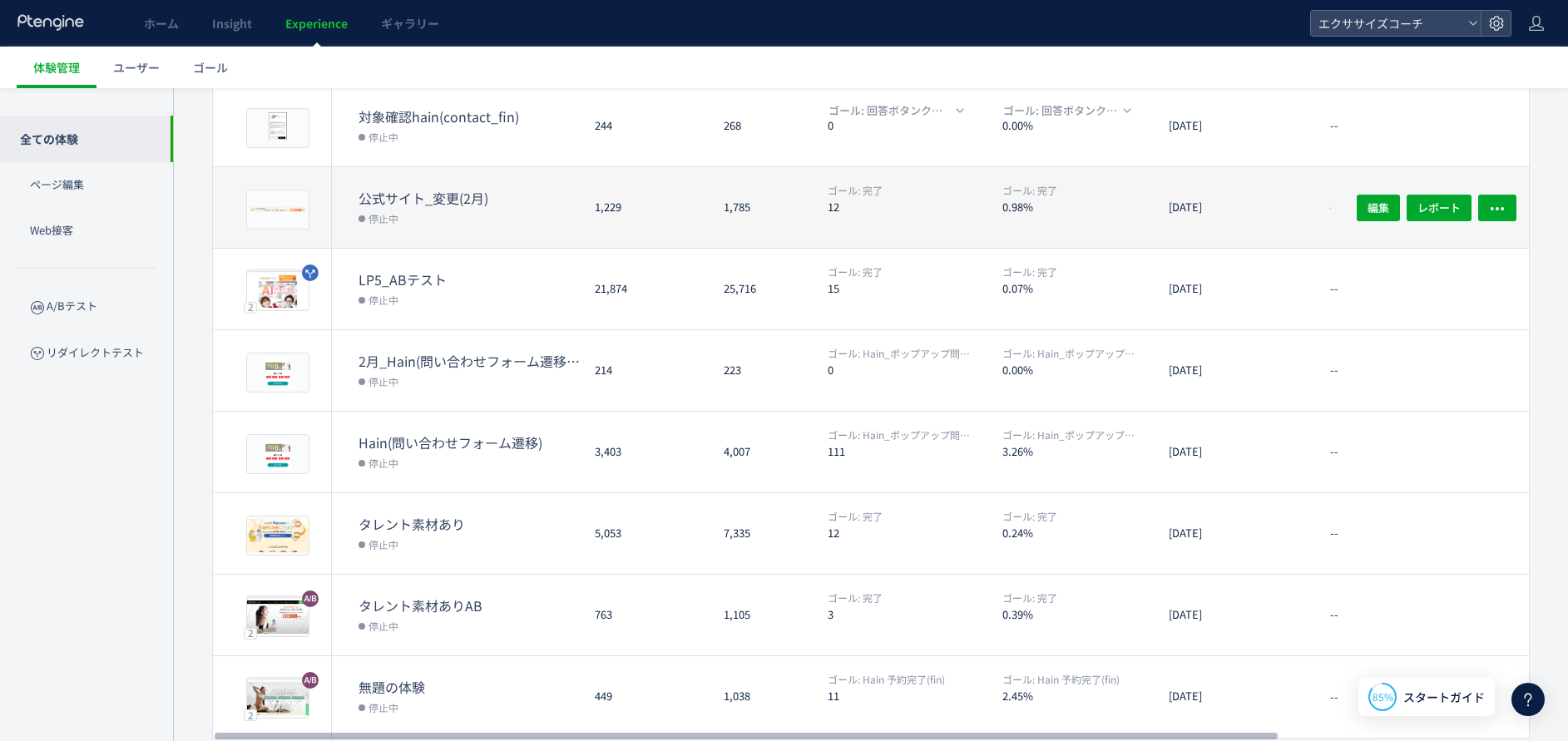
scroll to position [408, 0]
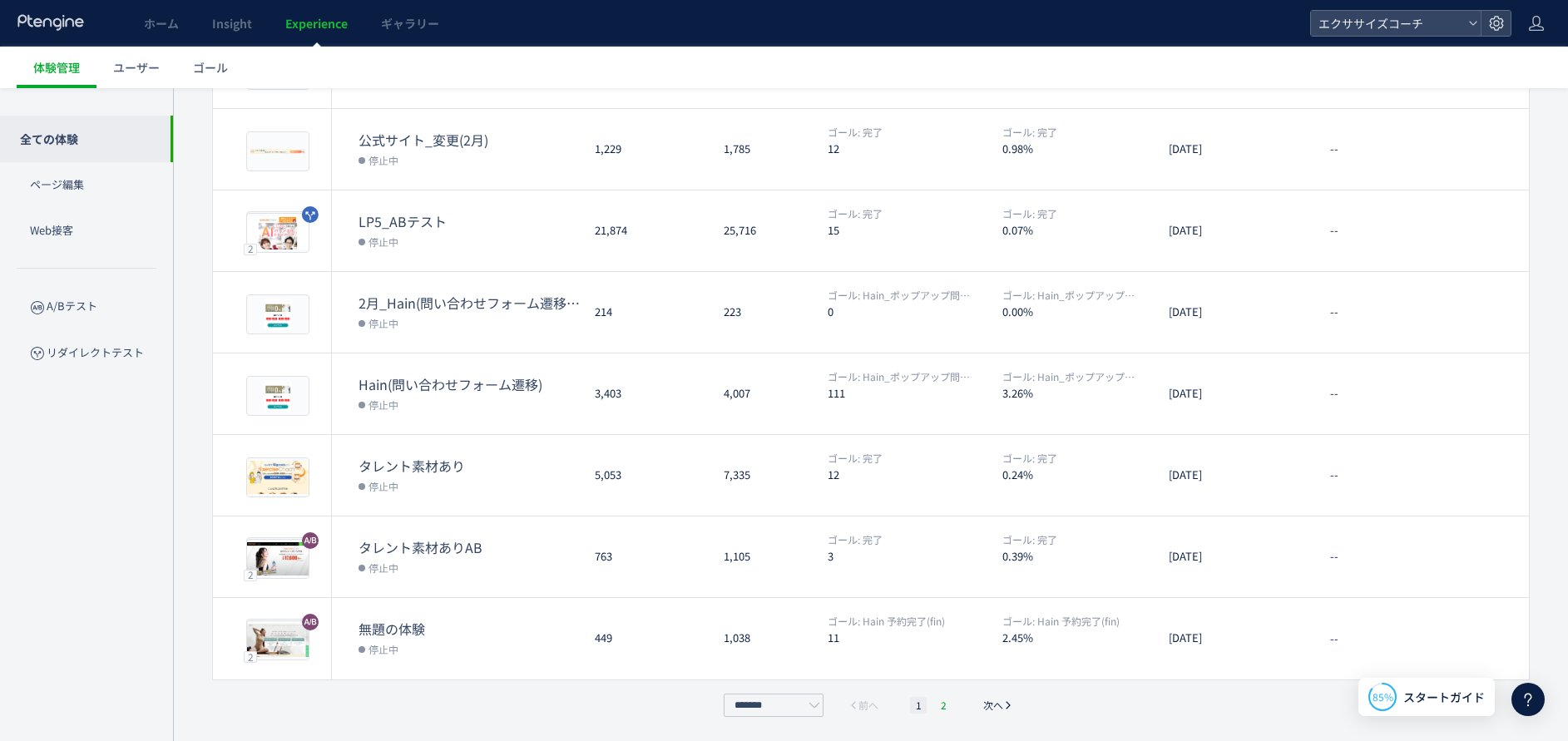
click at [946, 705] on li "2" at bounding box center [944, 706] width 17 height 17
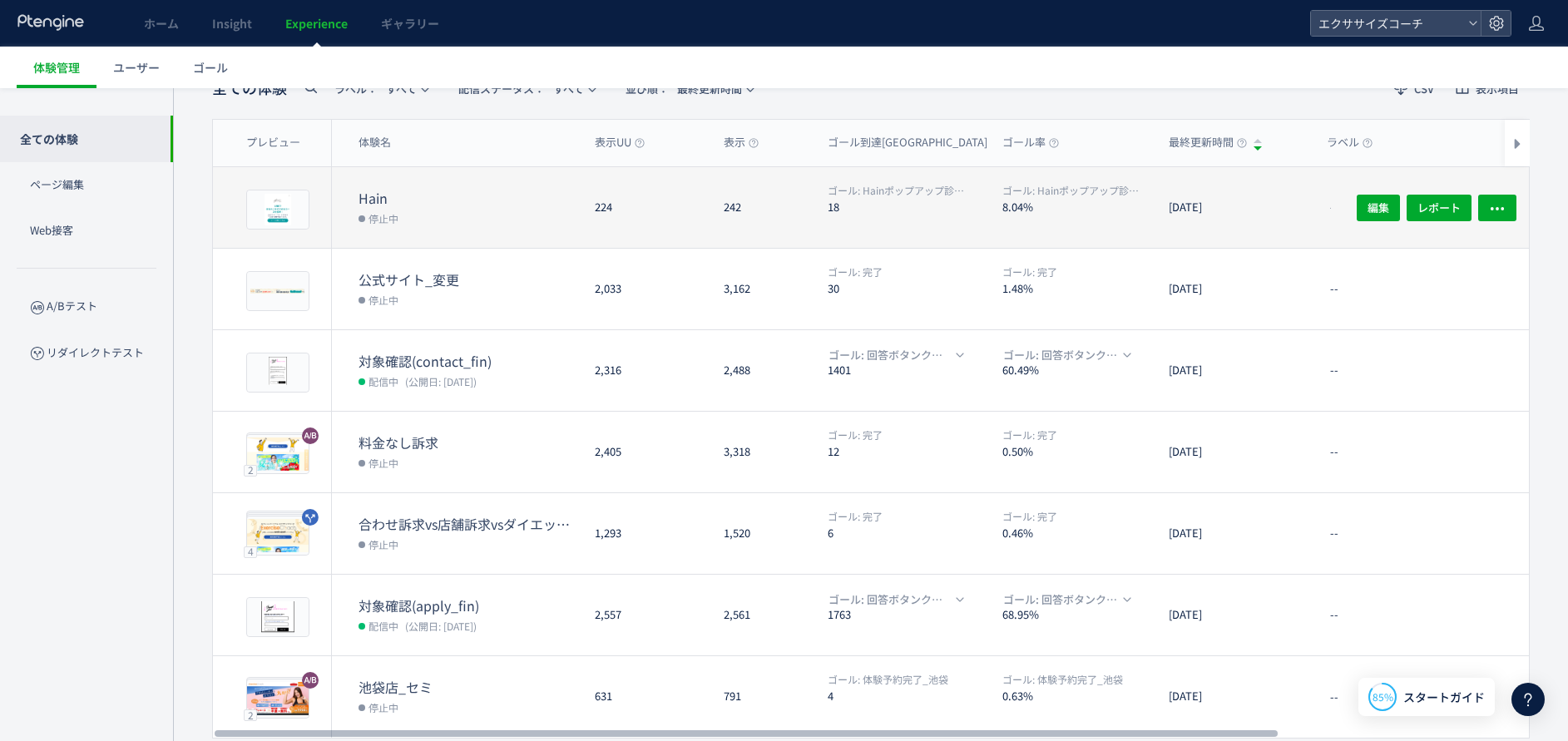
scroll to position [163, 0]
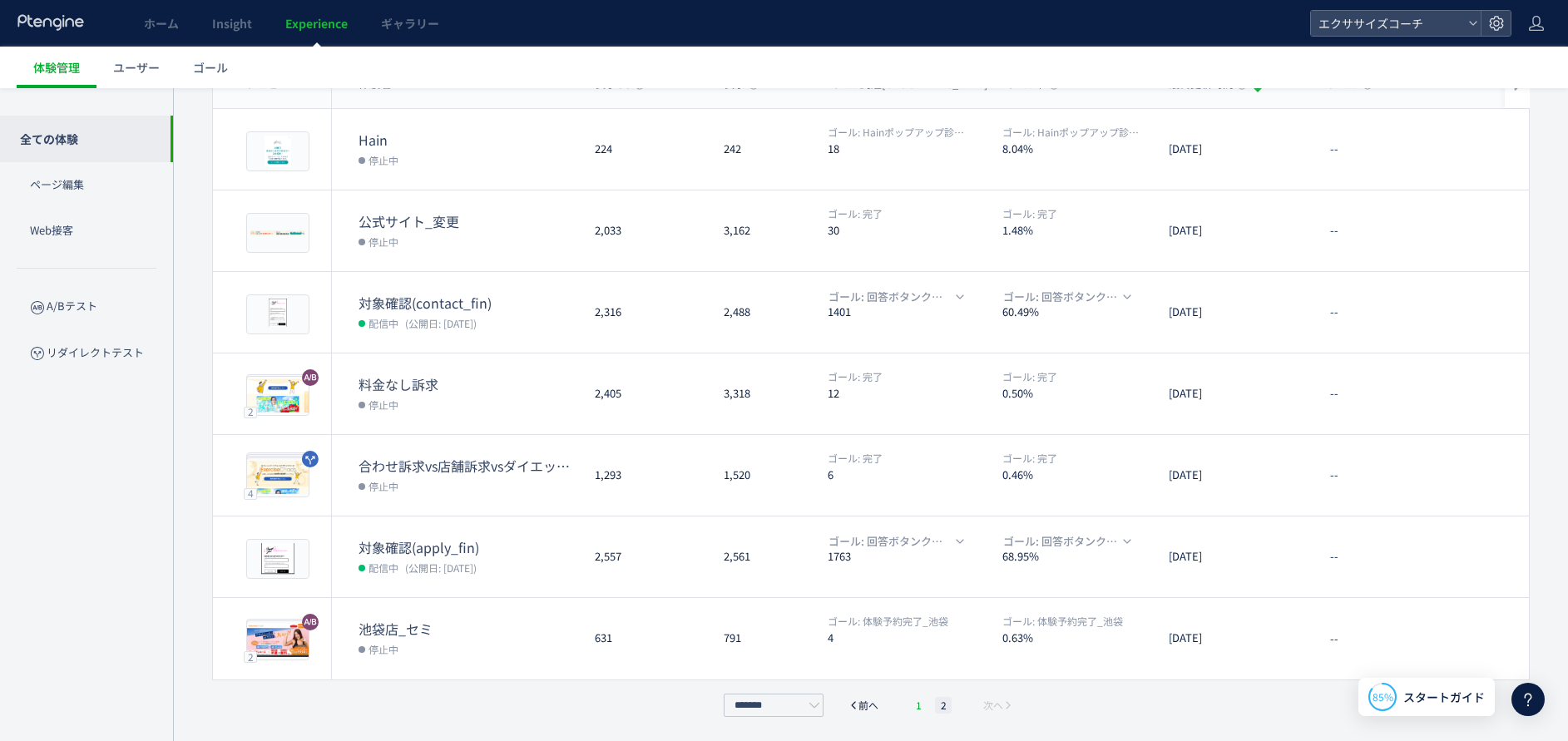
click at [914, 700] on li "1" at bounding box center [919, 706] width 17 height 17
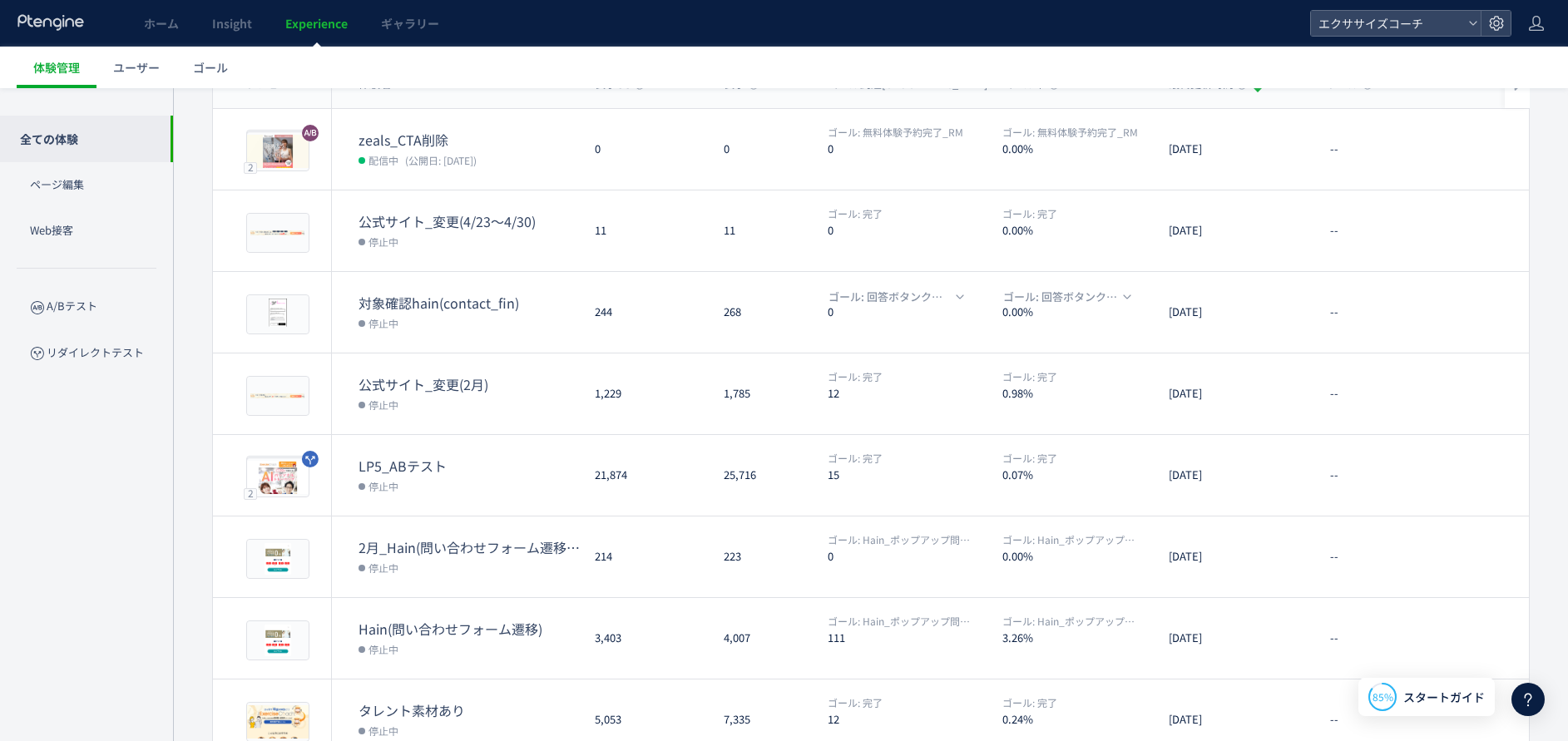
click at [48, 8] on div at bounding box center [51, 23] width 69 height 47
click at [46, 20] on icon at bounding box center [51, 23] width 69 height 17
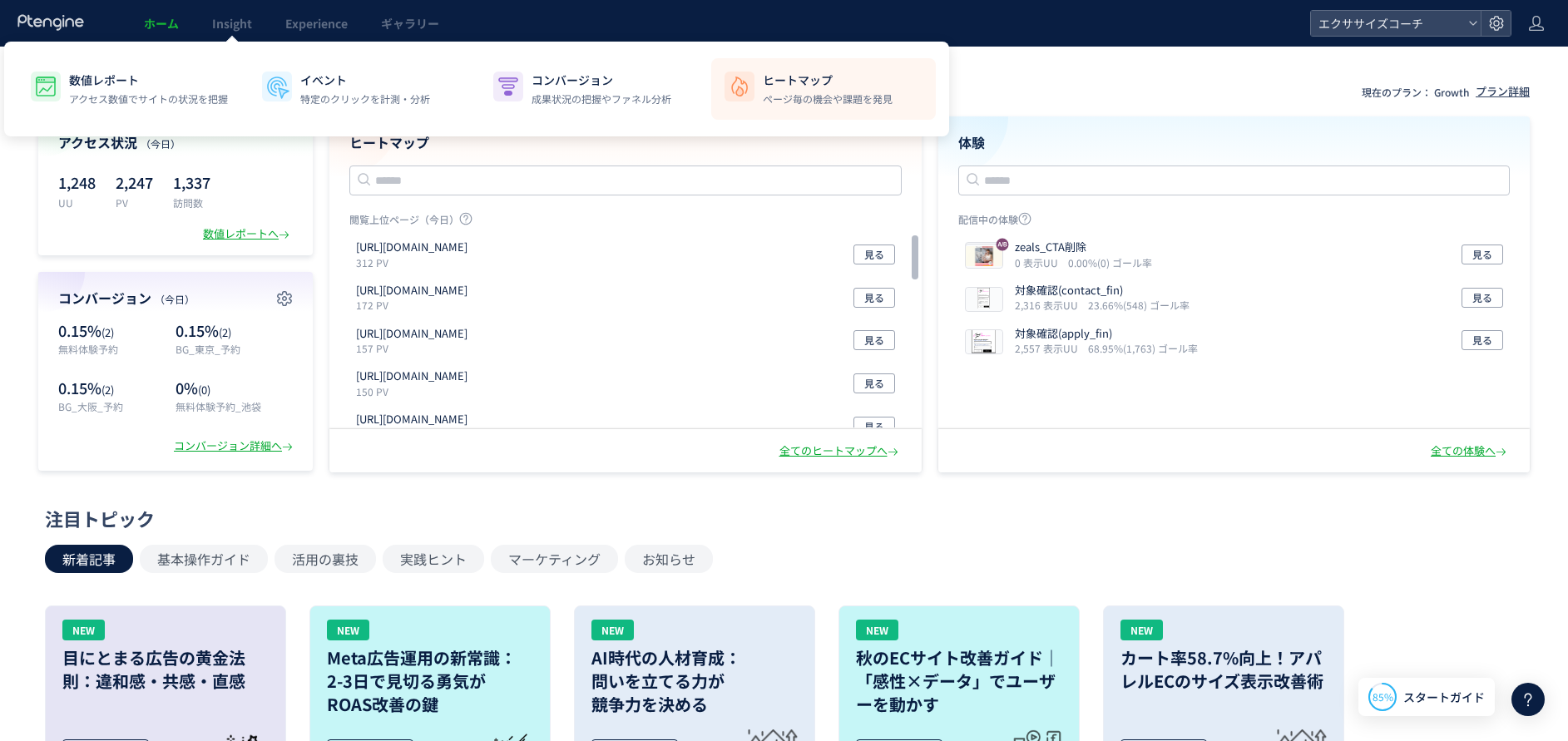
click at [745, 85] on img at bounding box center [739, 86] width 26 height 26
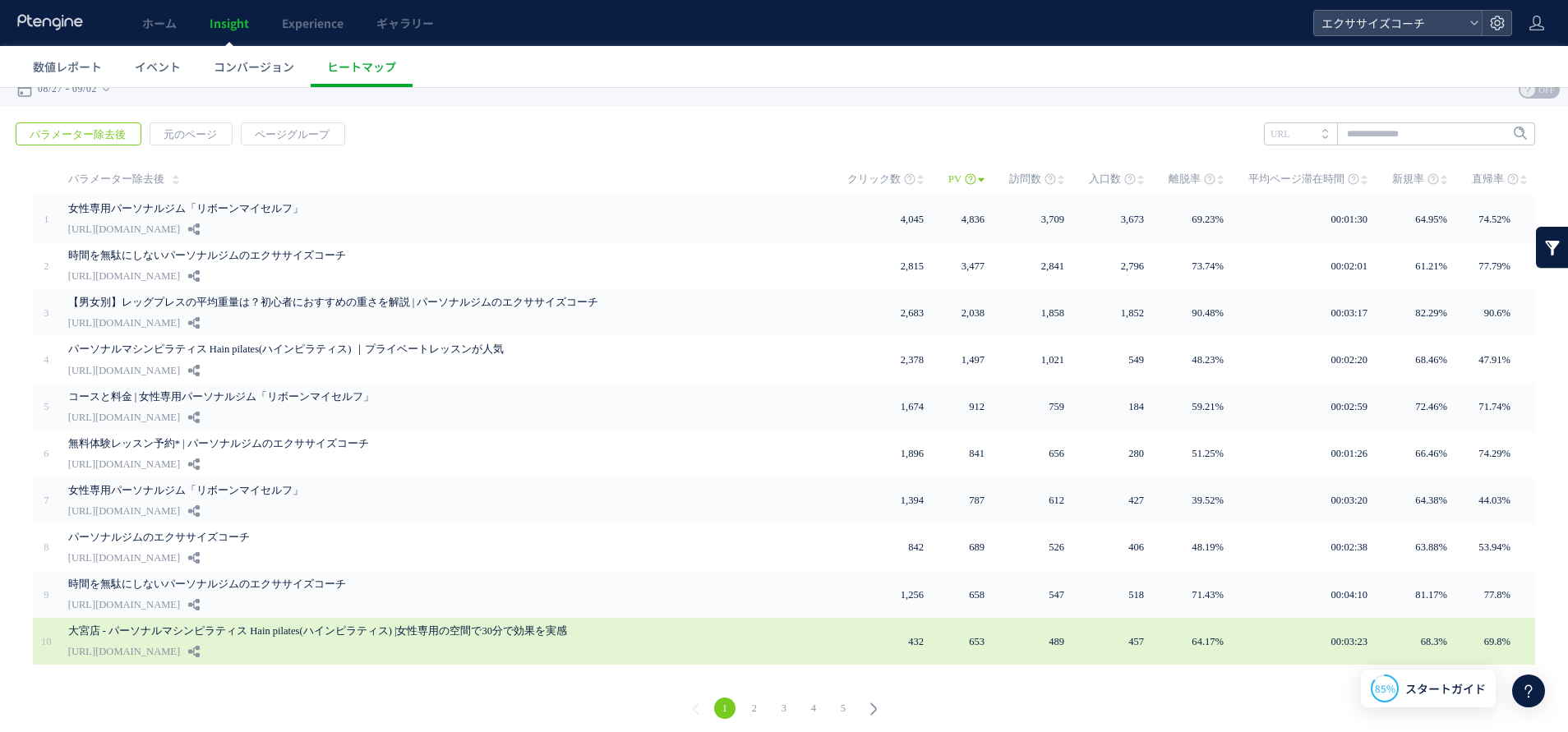
scroll to position [17, 0]
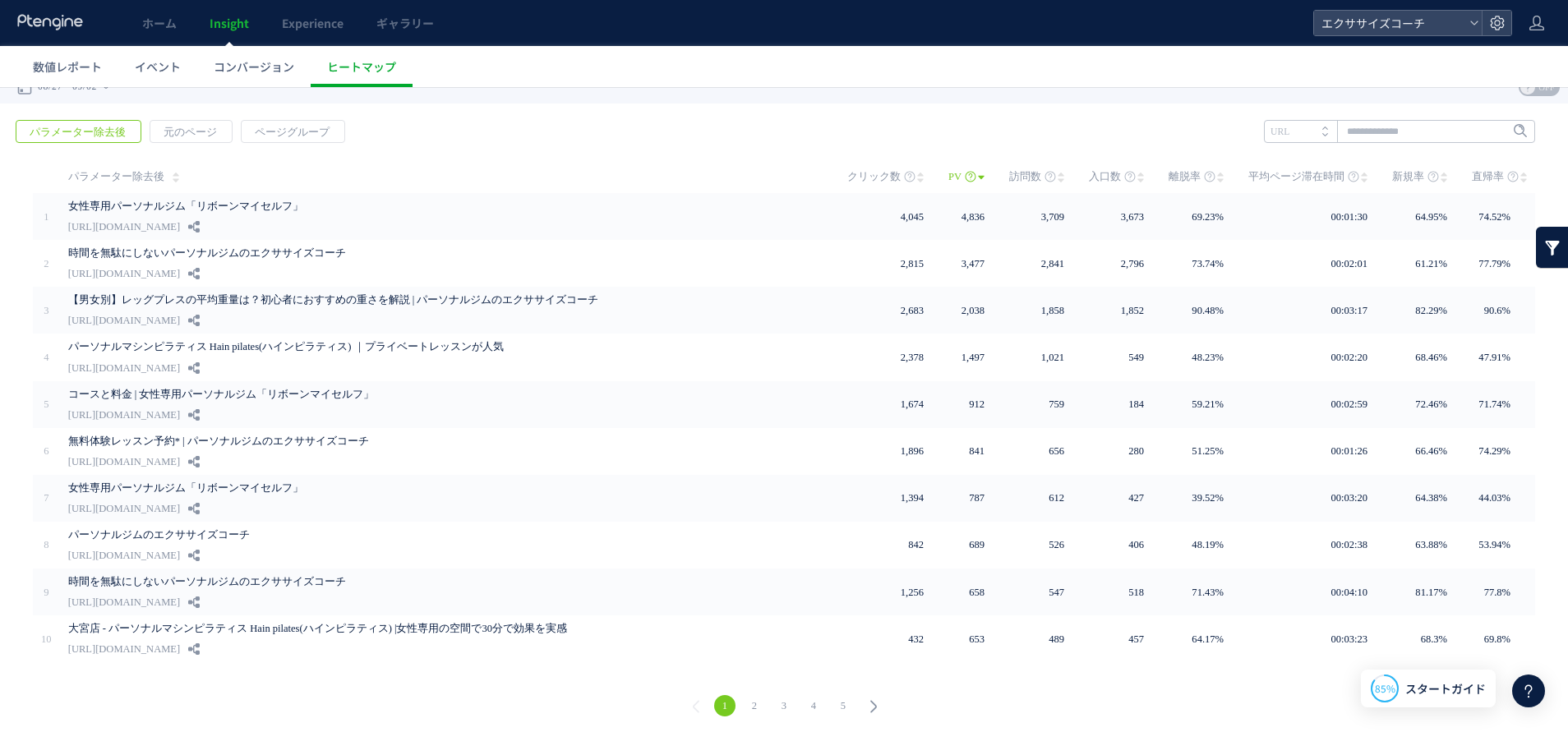
click at [744, 701] on link "2" at bounding box center [754, 705] width 21 height 21
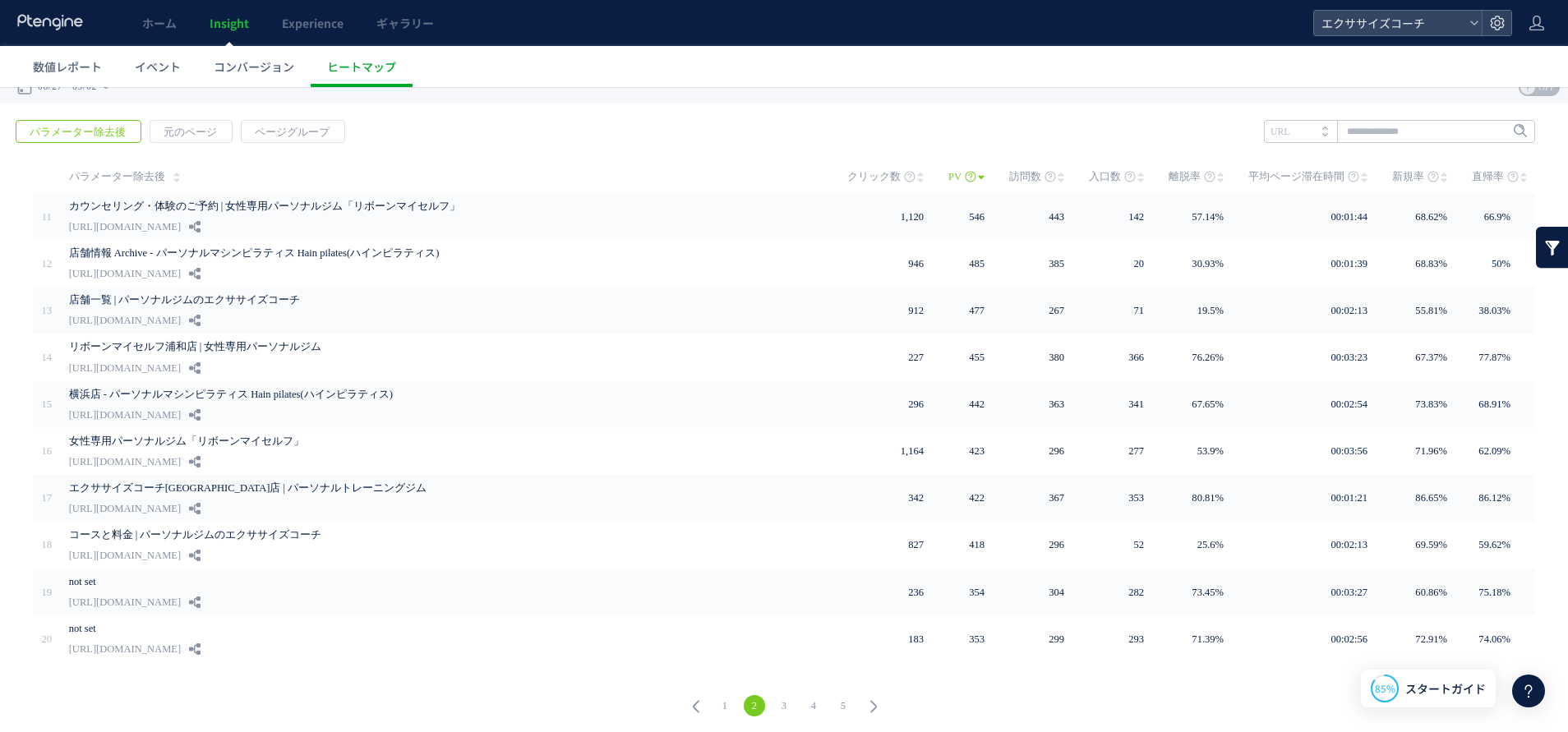
scroll to position [0, 0]
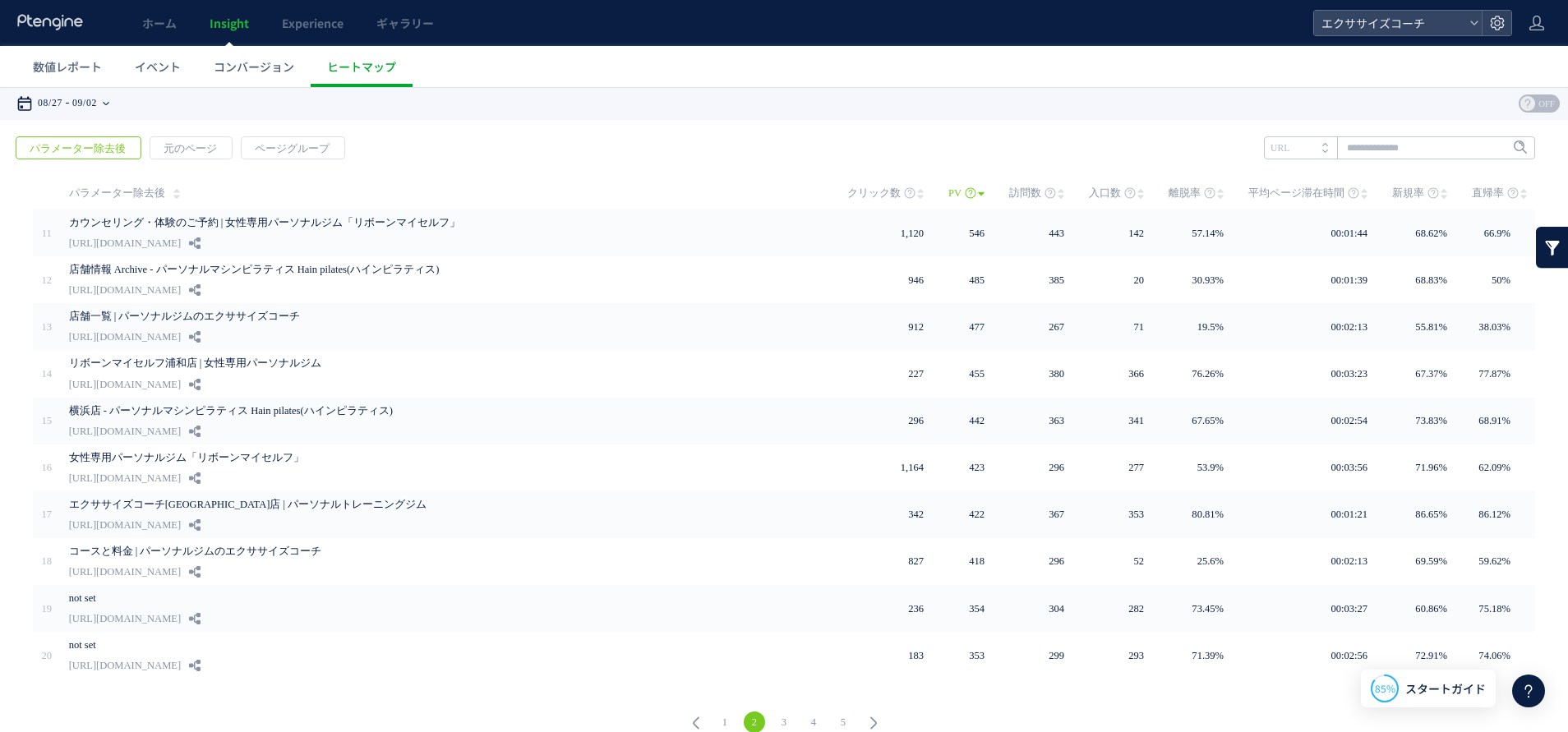
click at [59, 107] on time "08/27" at bounding box center [50, 103] width 24 height 33
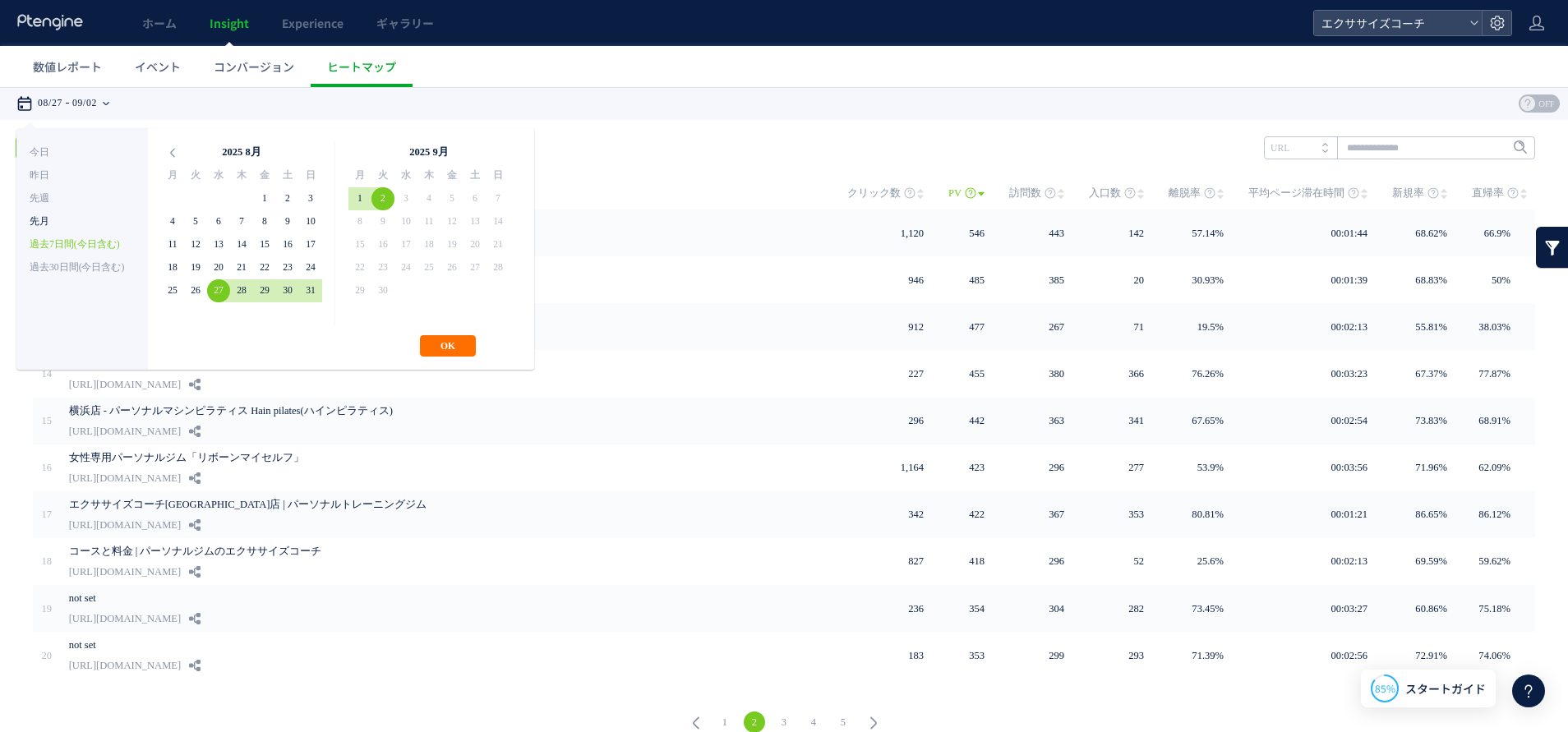
click at [58, 216] on li "先月" at bounding box center [82, 221] width 105 height 23
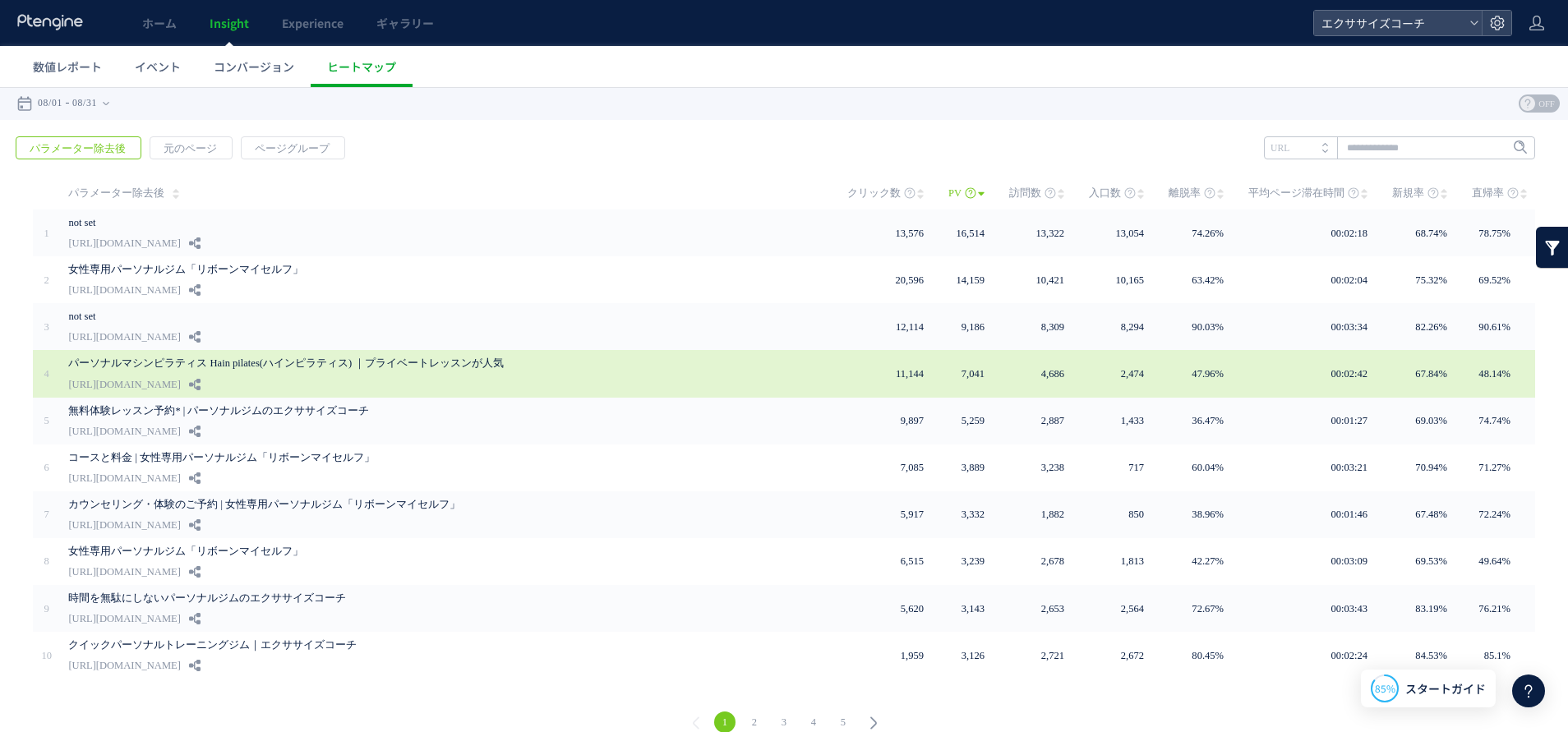
scroll to position [17, 0]
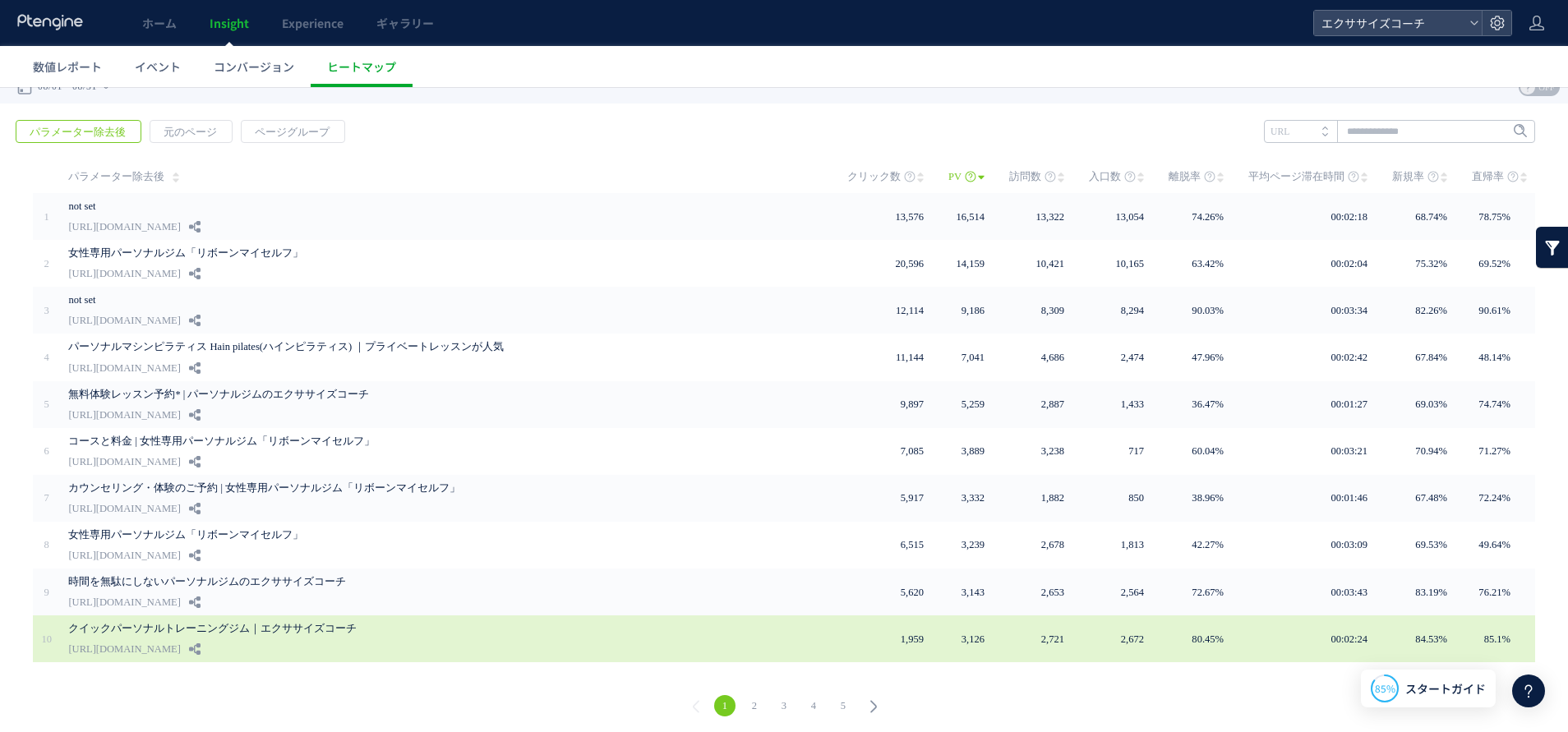
click at [180, 639] on link "[URL][DOMAIN_NAME]" at bounding box center [124, 649] width 112 height 19
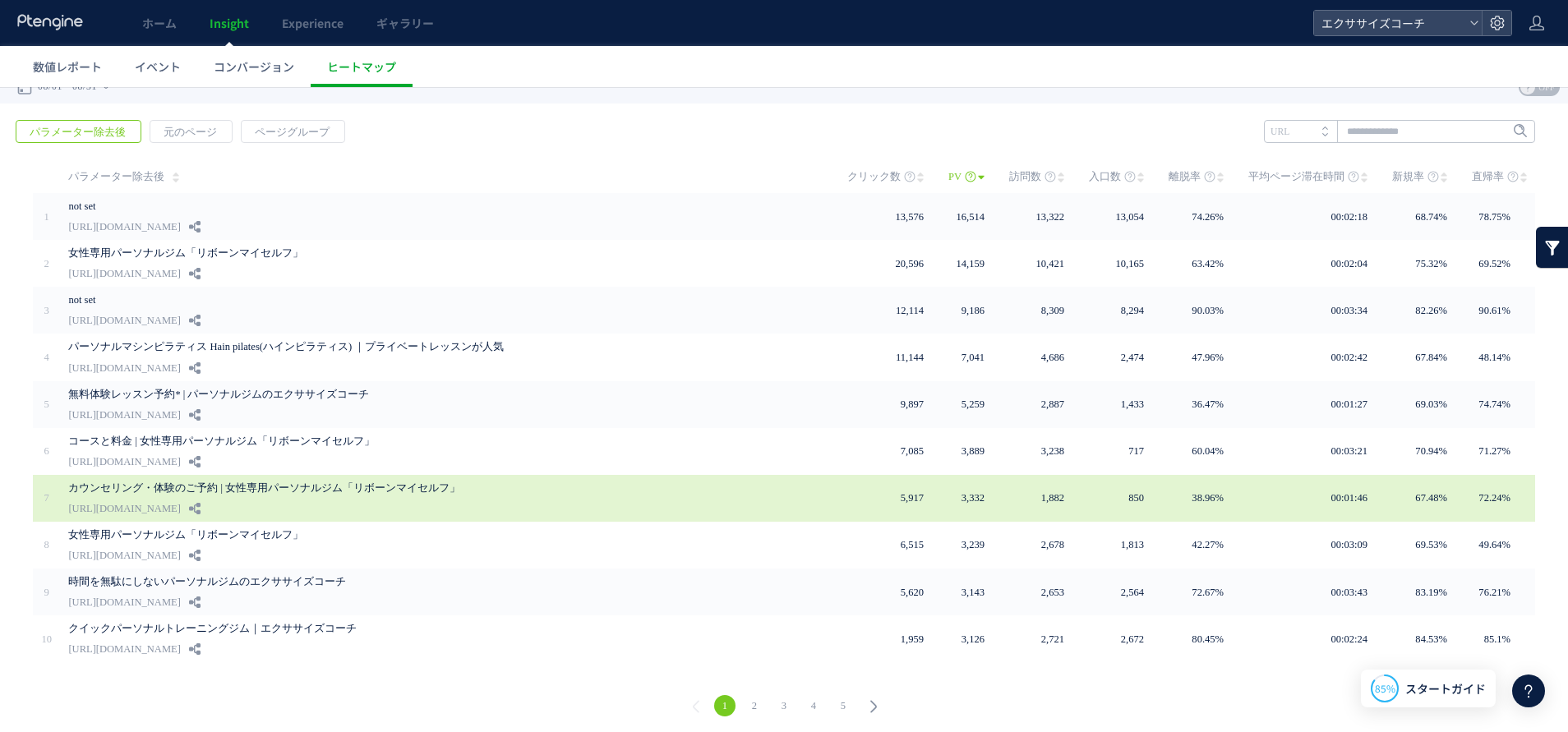
scroll to position [0, 0]
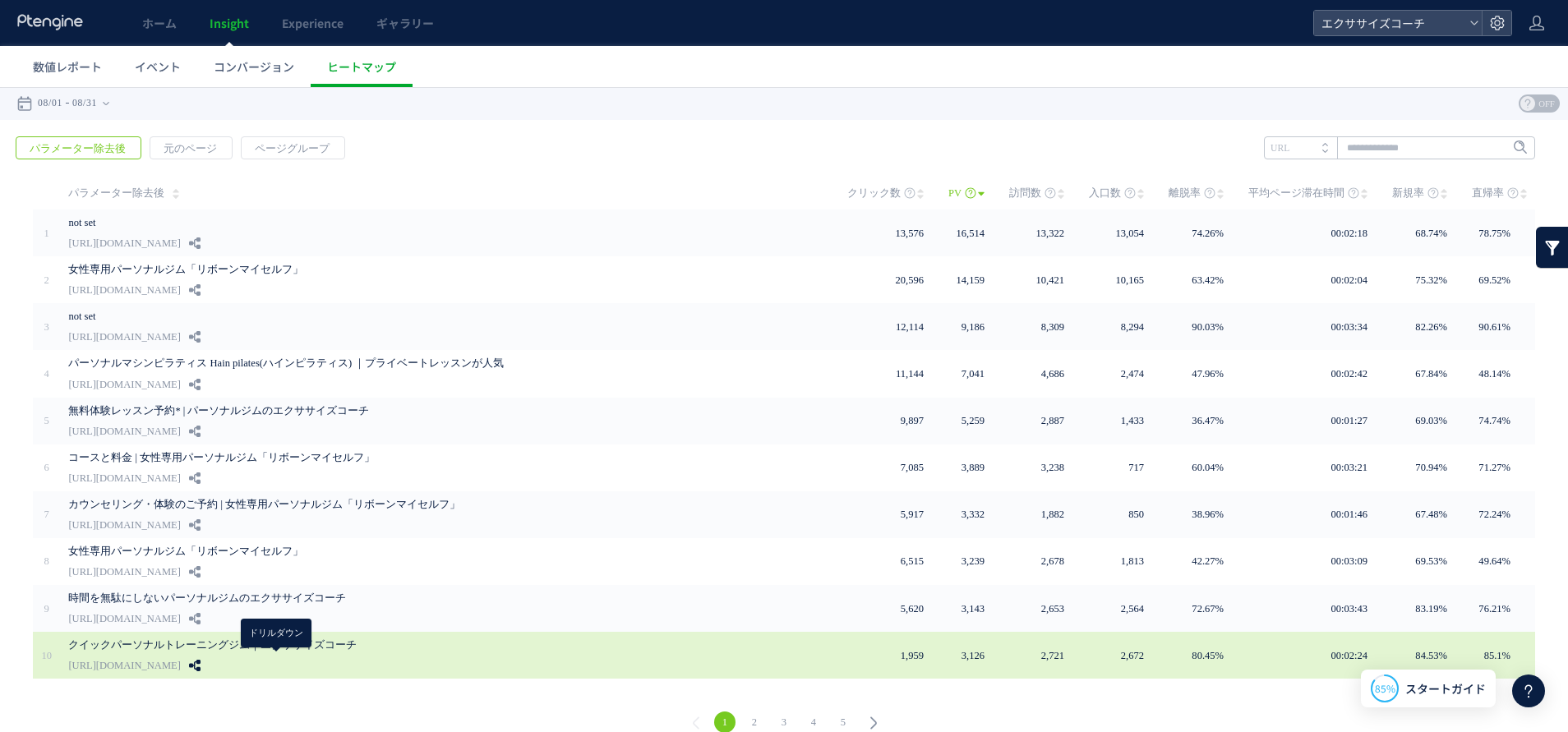
click at [200, 660] on icon at bounding box center [195, 666] width 12 height 12
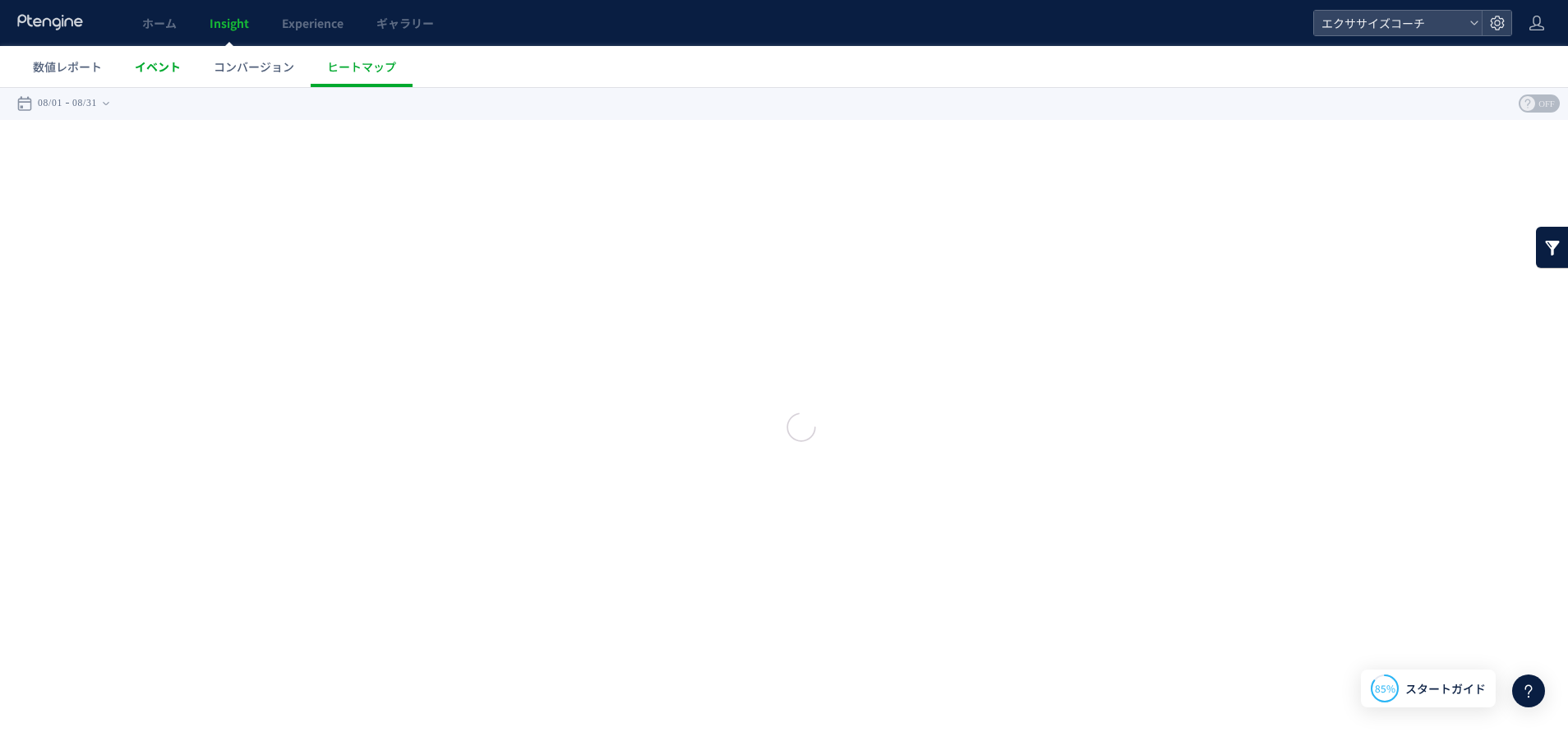
click at [160, 61] on span "イベント" at bounding box center [157, 66] width 46 height 17
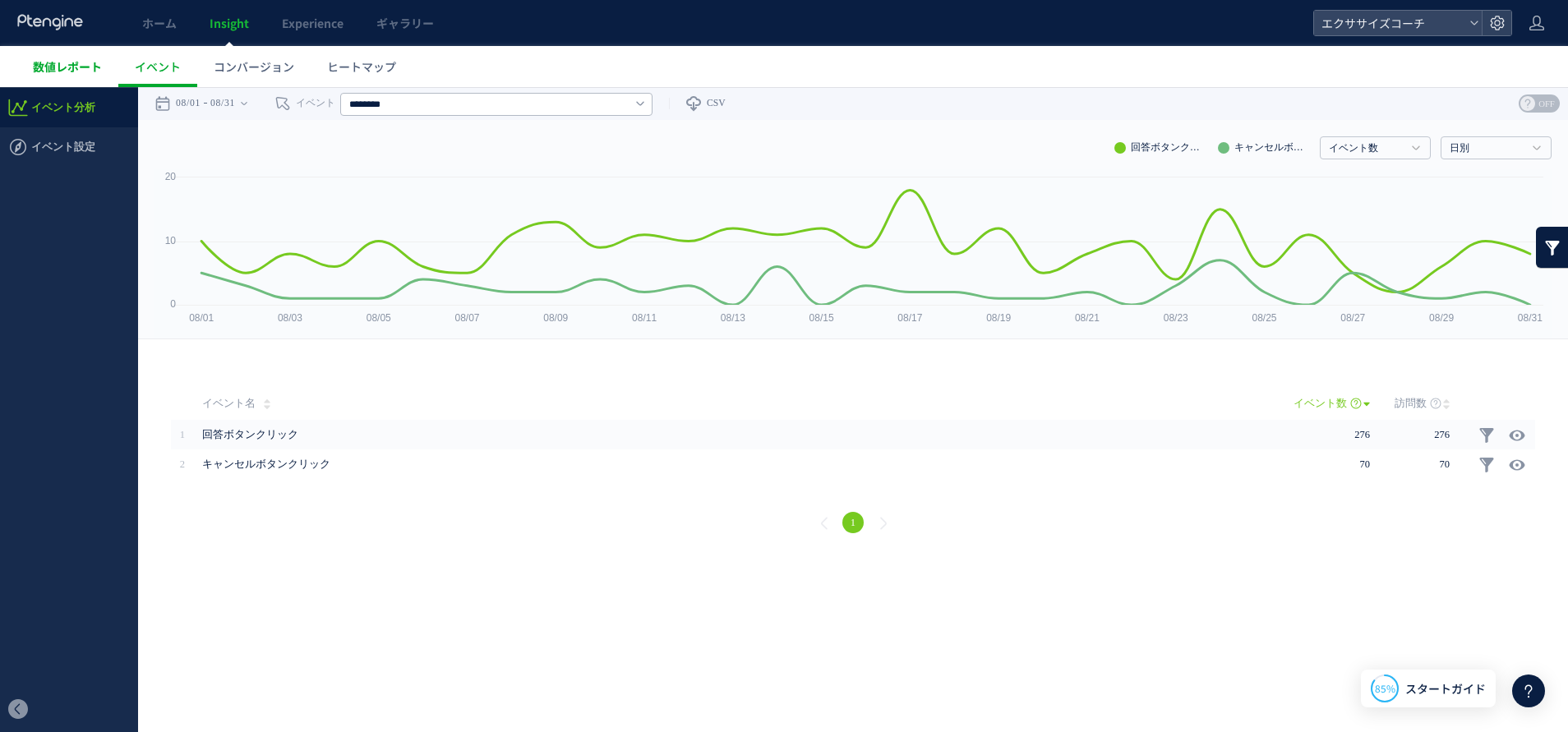
click at [56, 56] on link "数値レポート" at bounding box center [67, 66] width 102 height 41
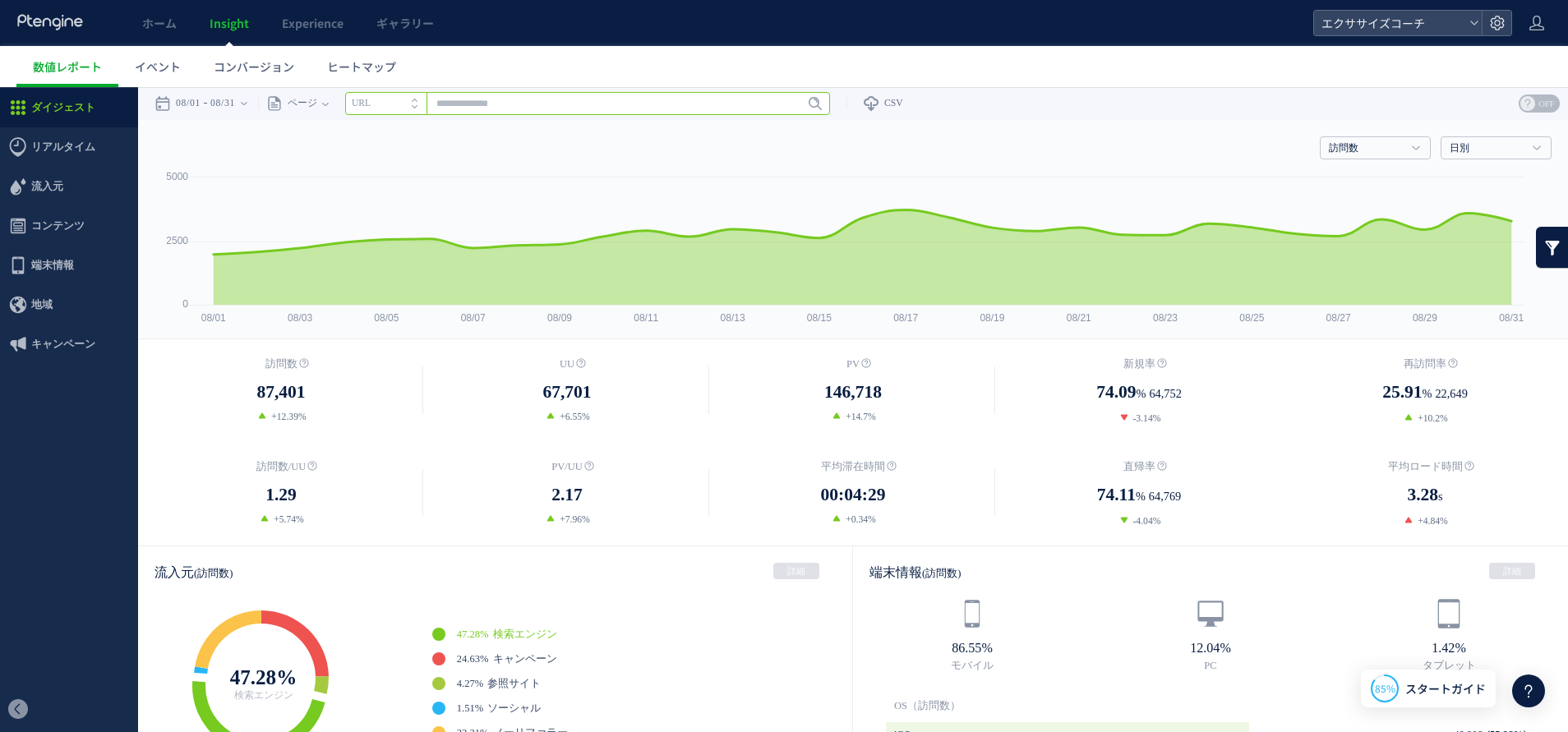
click at [472, 103] on input "text" at bounding box center [587, 103] width 485 height 23
paste input "**********"
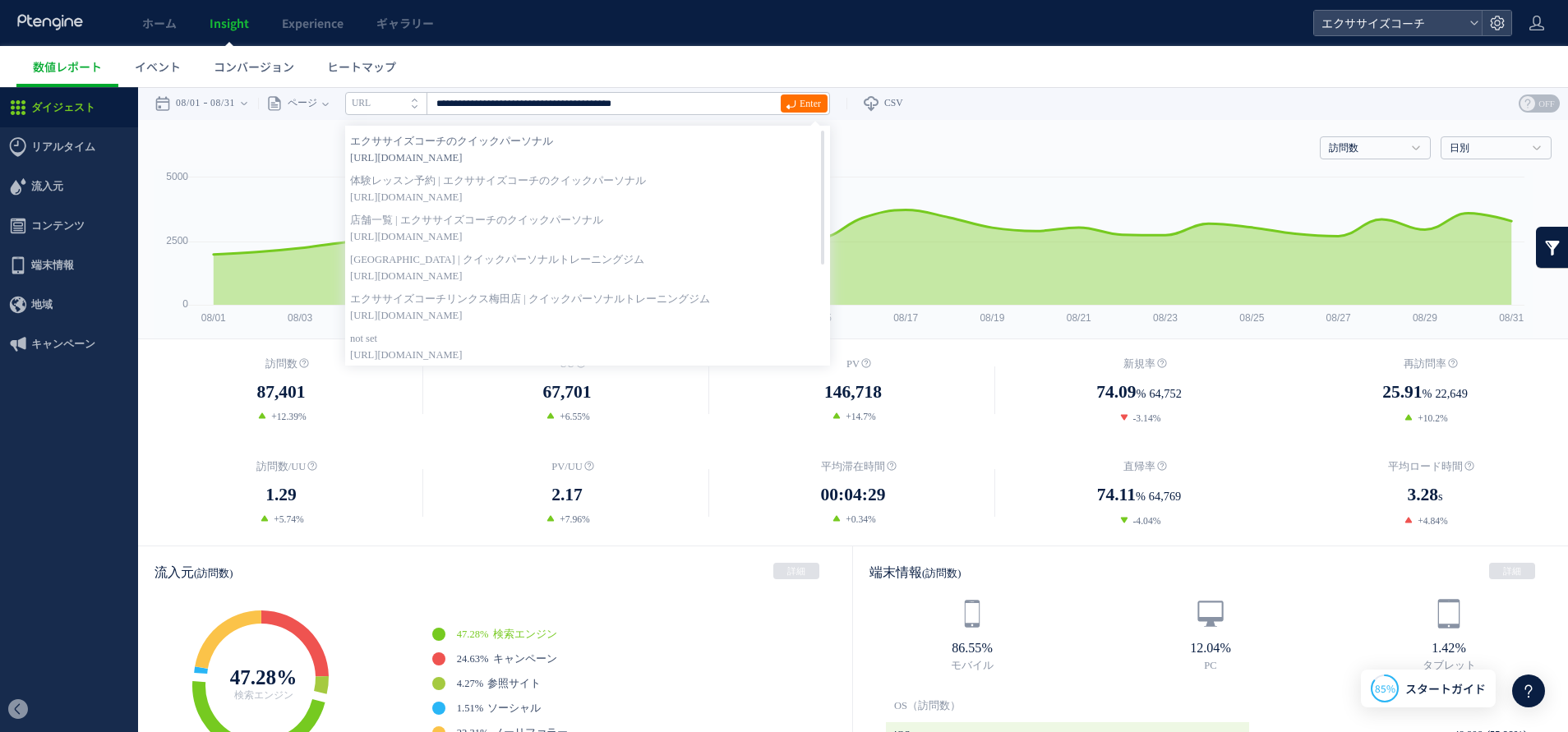
click at [500, 156] on span "[URL][DOMAIN_NAME]" at bounding box center [587, 158] width 475 height 17
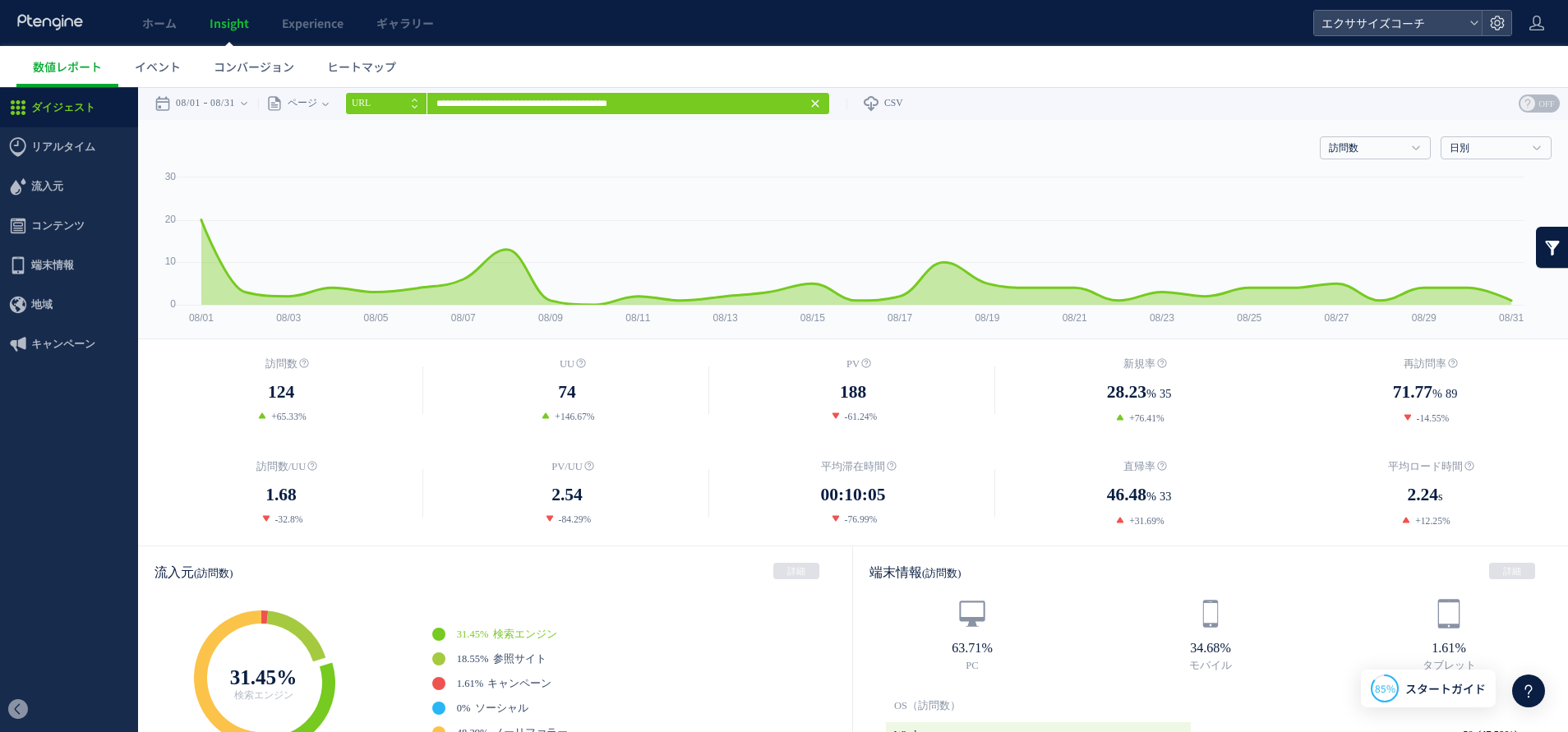
scroll to position [247, 0]
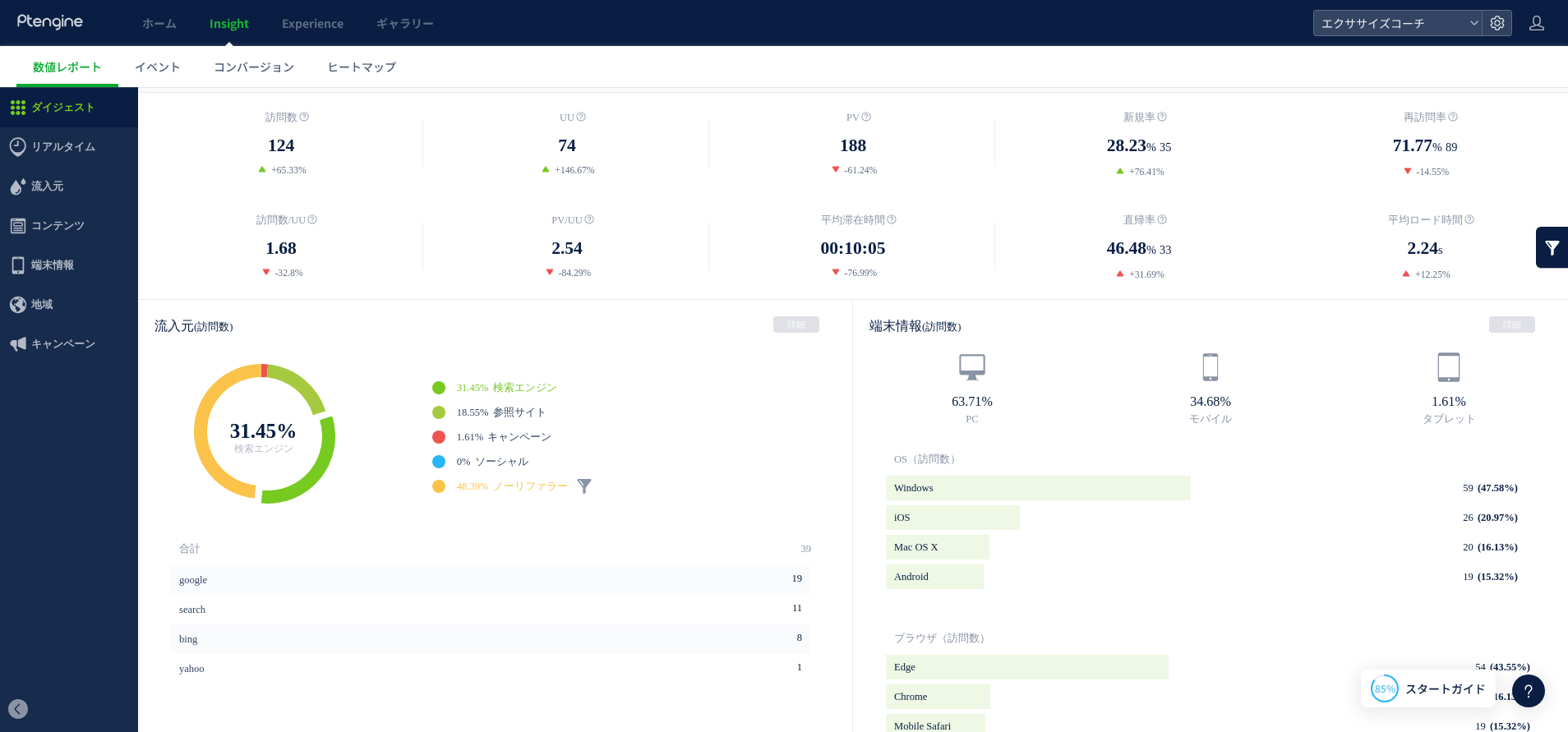
click at [510, 490] on span "ノーリファラー" at bounding box center [530, 486] width 75 height 12
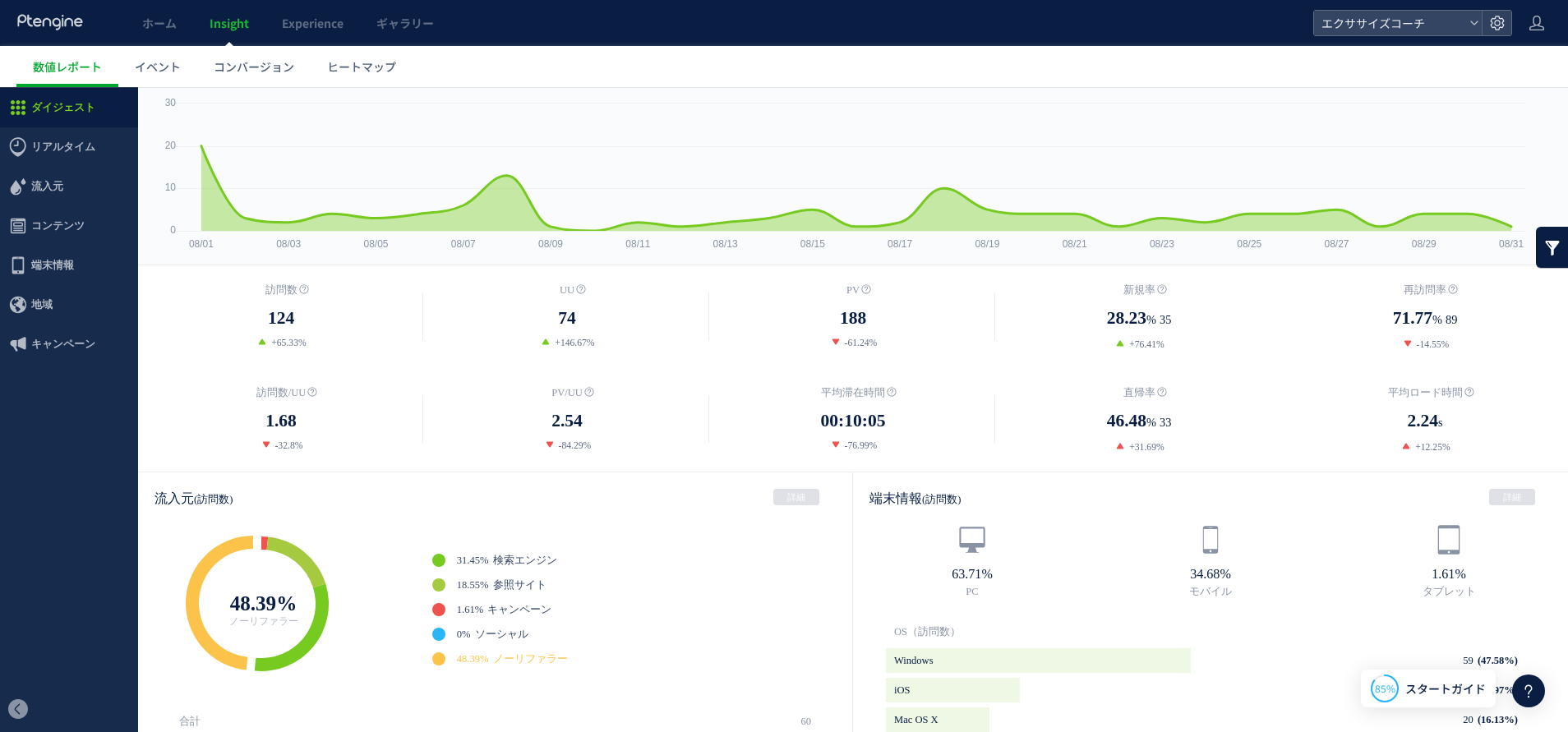
scroll to position [0, 0]
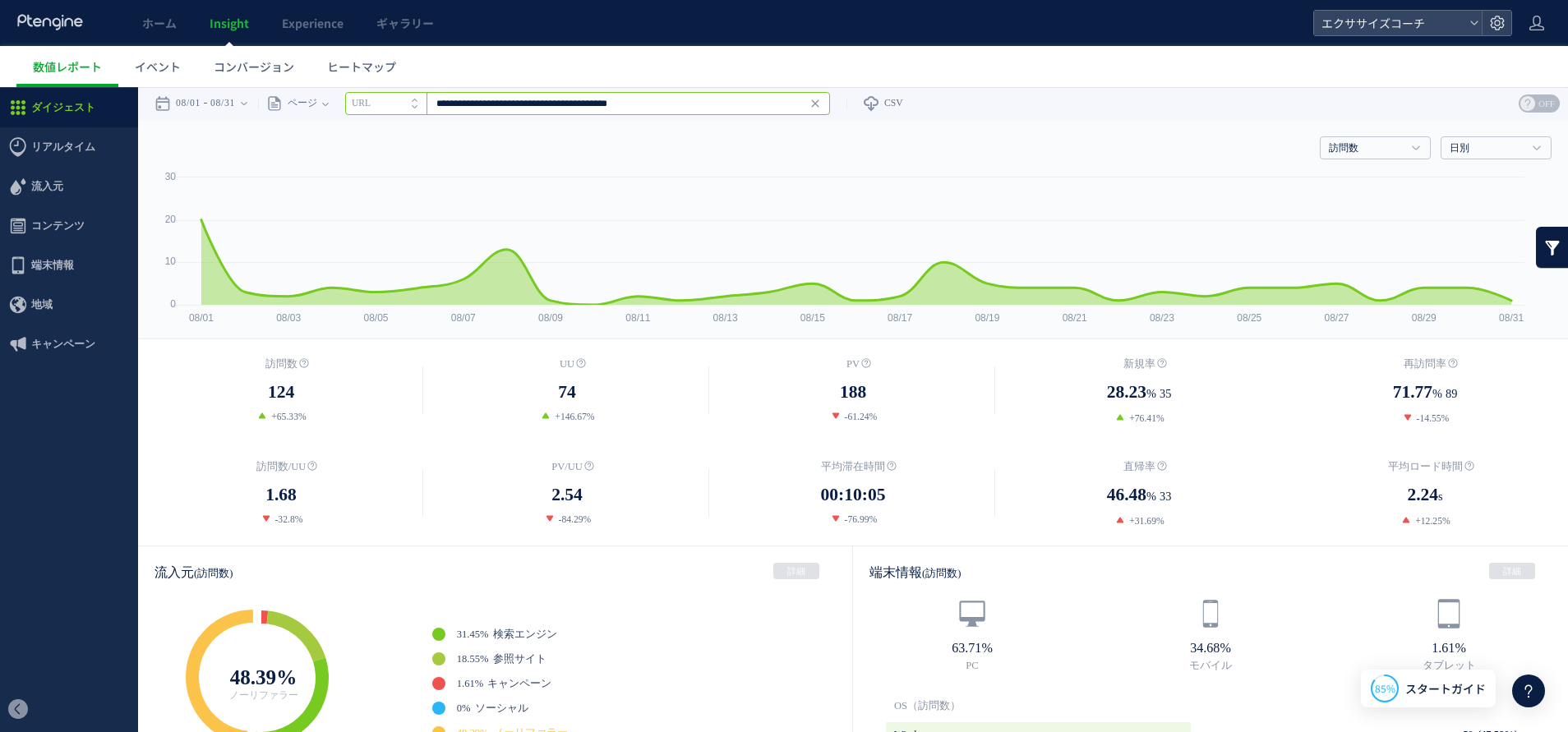
click at [720, 104] on input "**********" at bounding box center [587, 103] width 485 height 23
type input "**********"
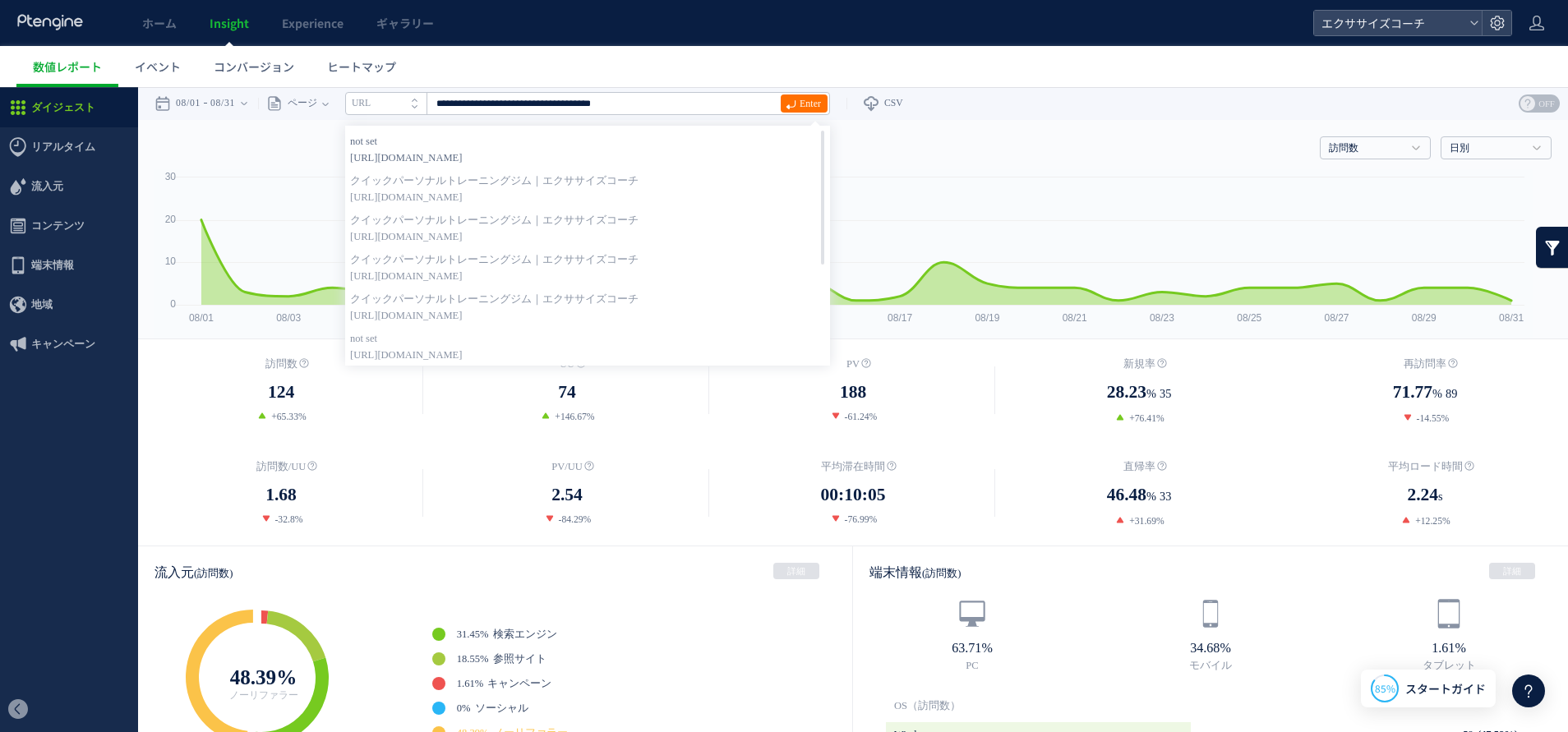
click at [469, 138] on strong "not set" at bounding box center [587, 141] width 475 height 17
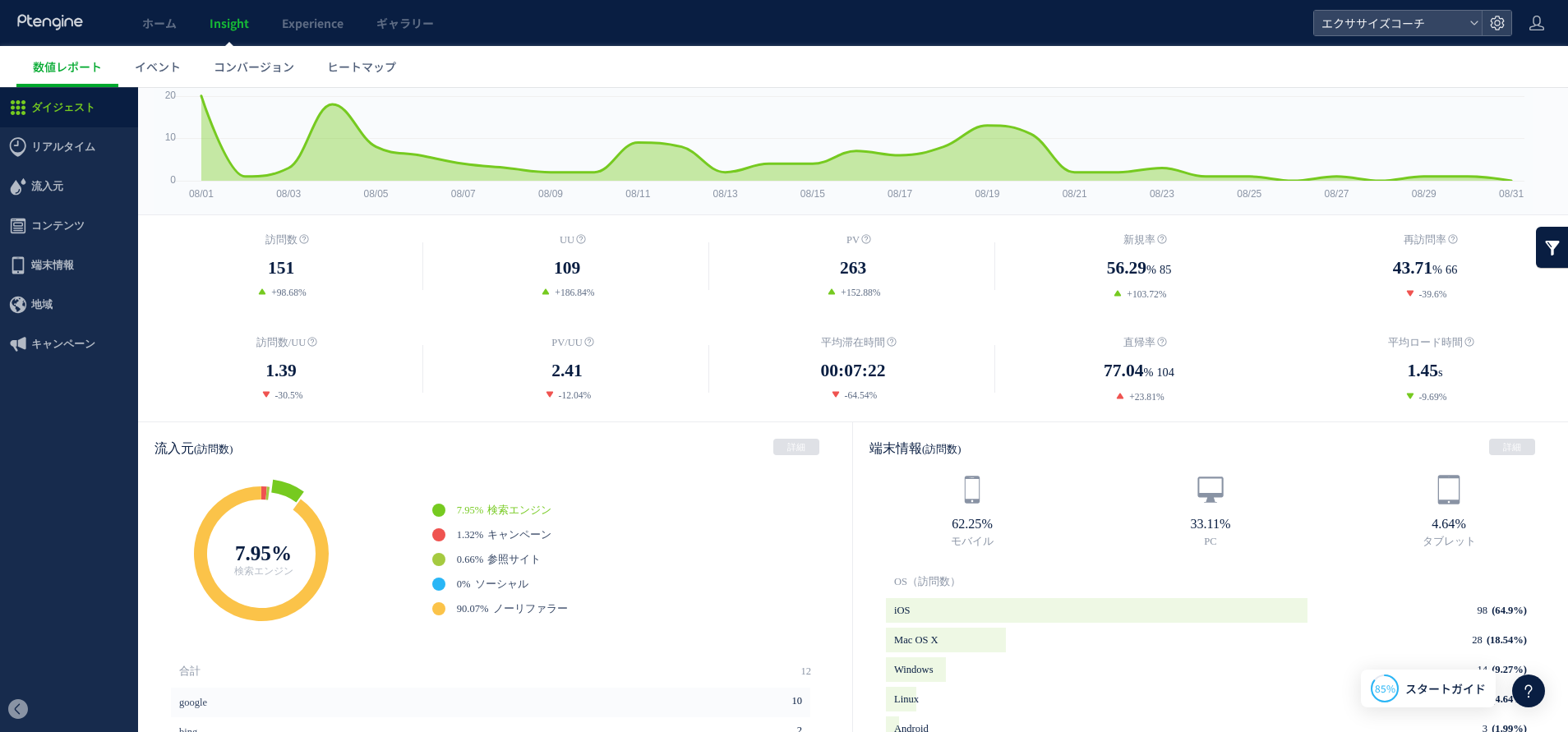
scroll to position [247, 0]
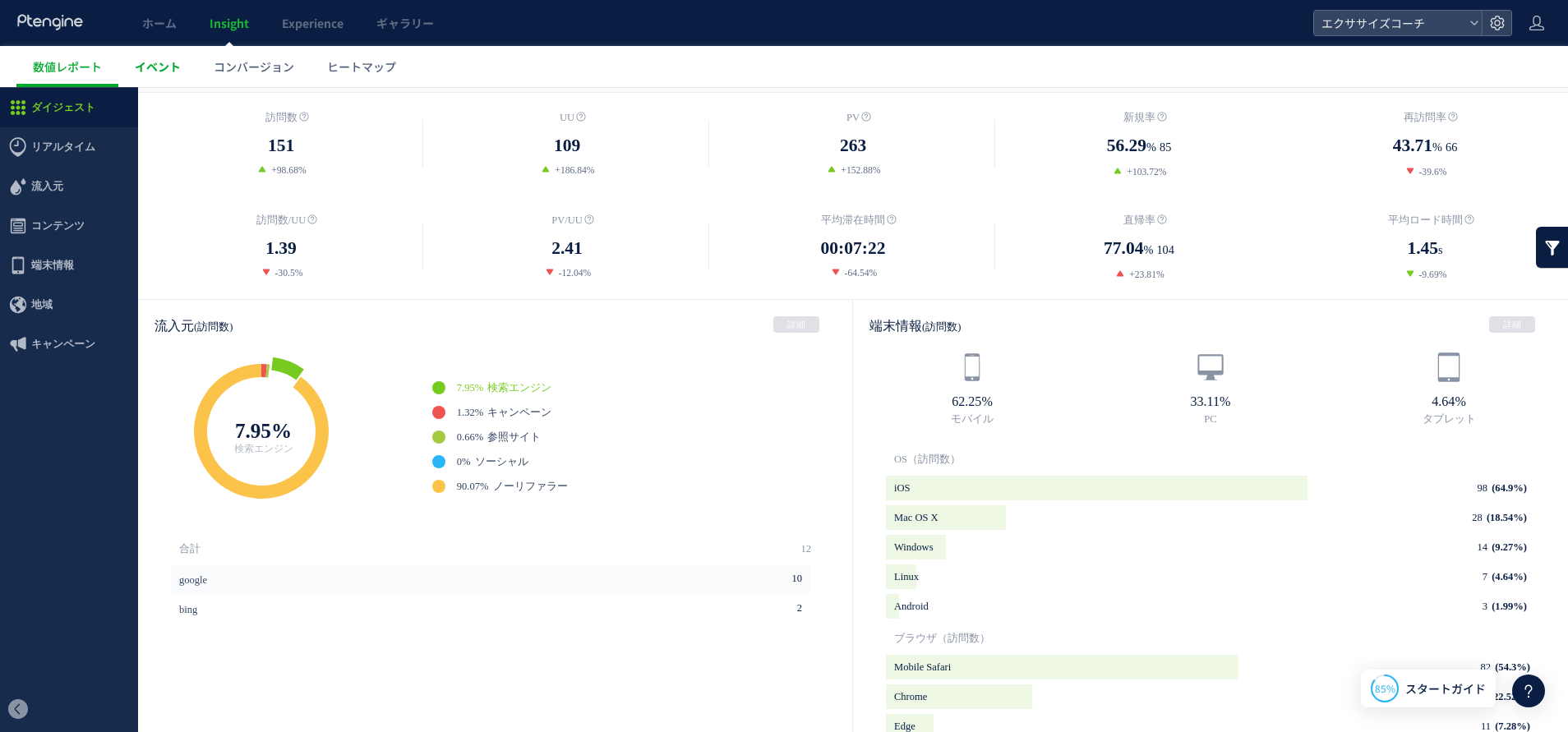
click at [141, 58] on span "イベント" at bounding box center [157, 66] width 46 height 17
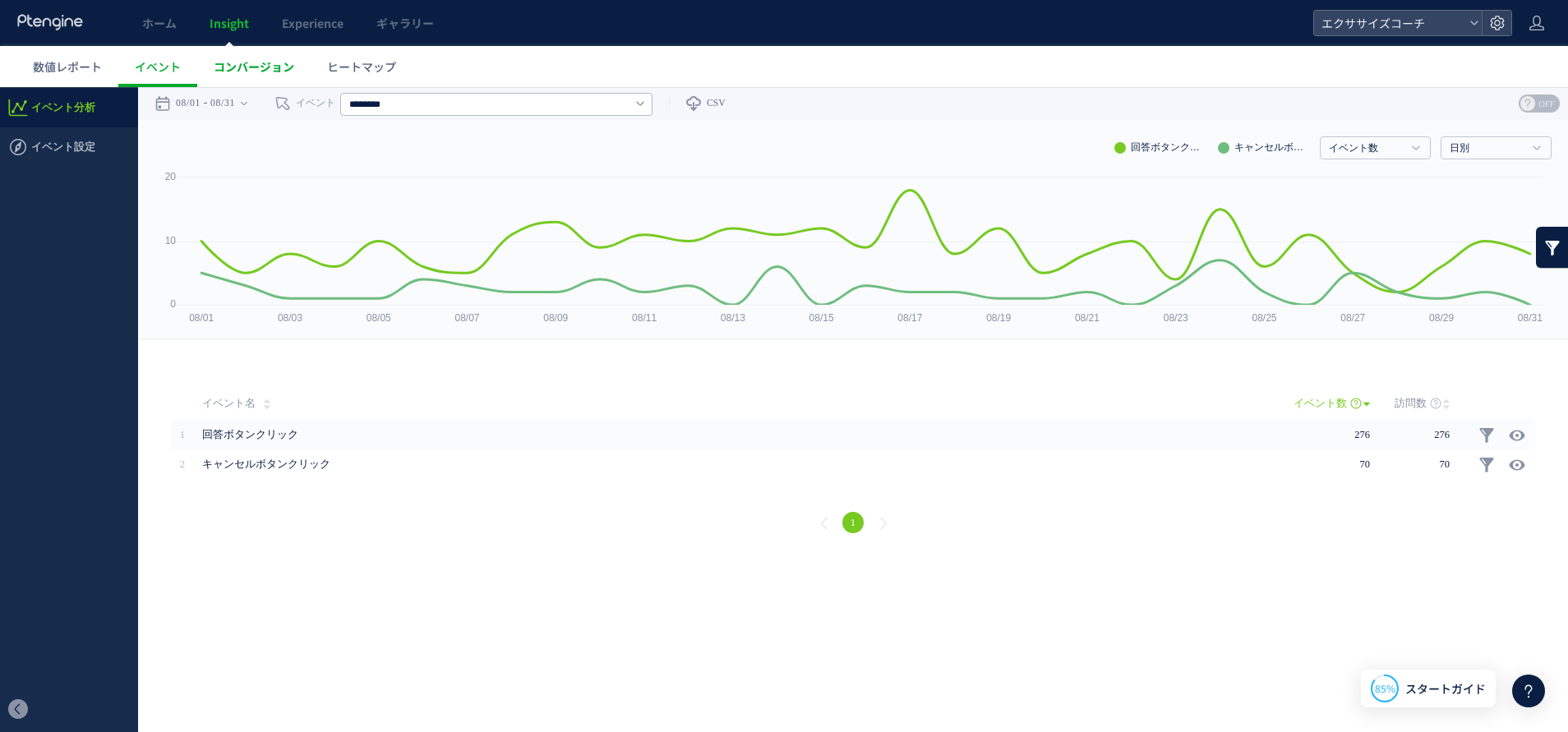
click at [247, 65] on span "コンバージョン" at bounding box center [254, 66] width 81 height 17
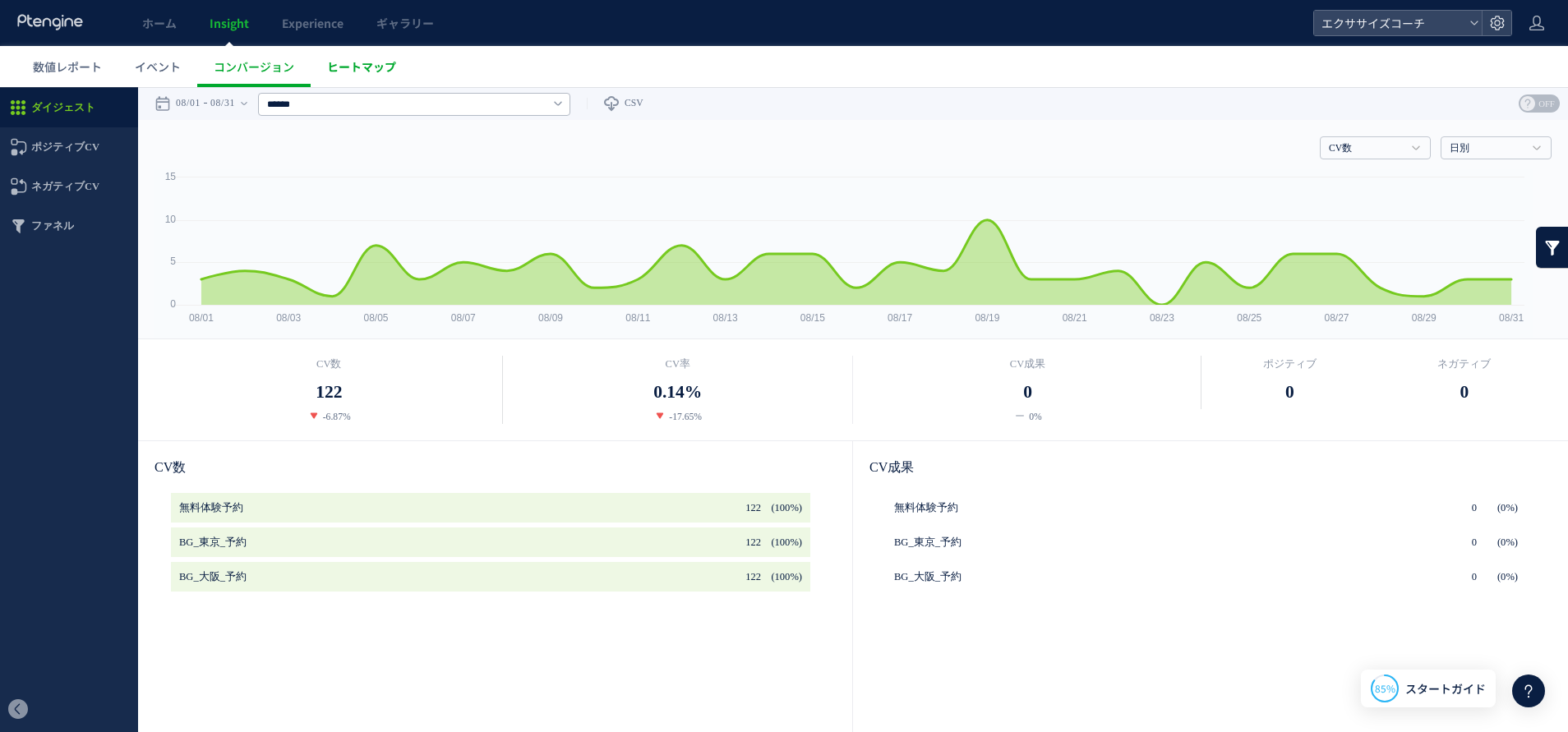
click at [352, 68] on span "ヒートマップ" at bounding box center [362, 66] width 69 height 17
